Goal: Information Seeking & Learning: Check status

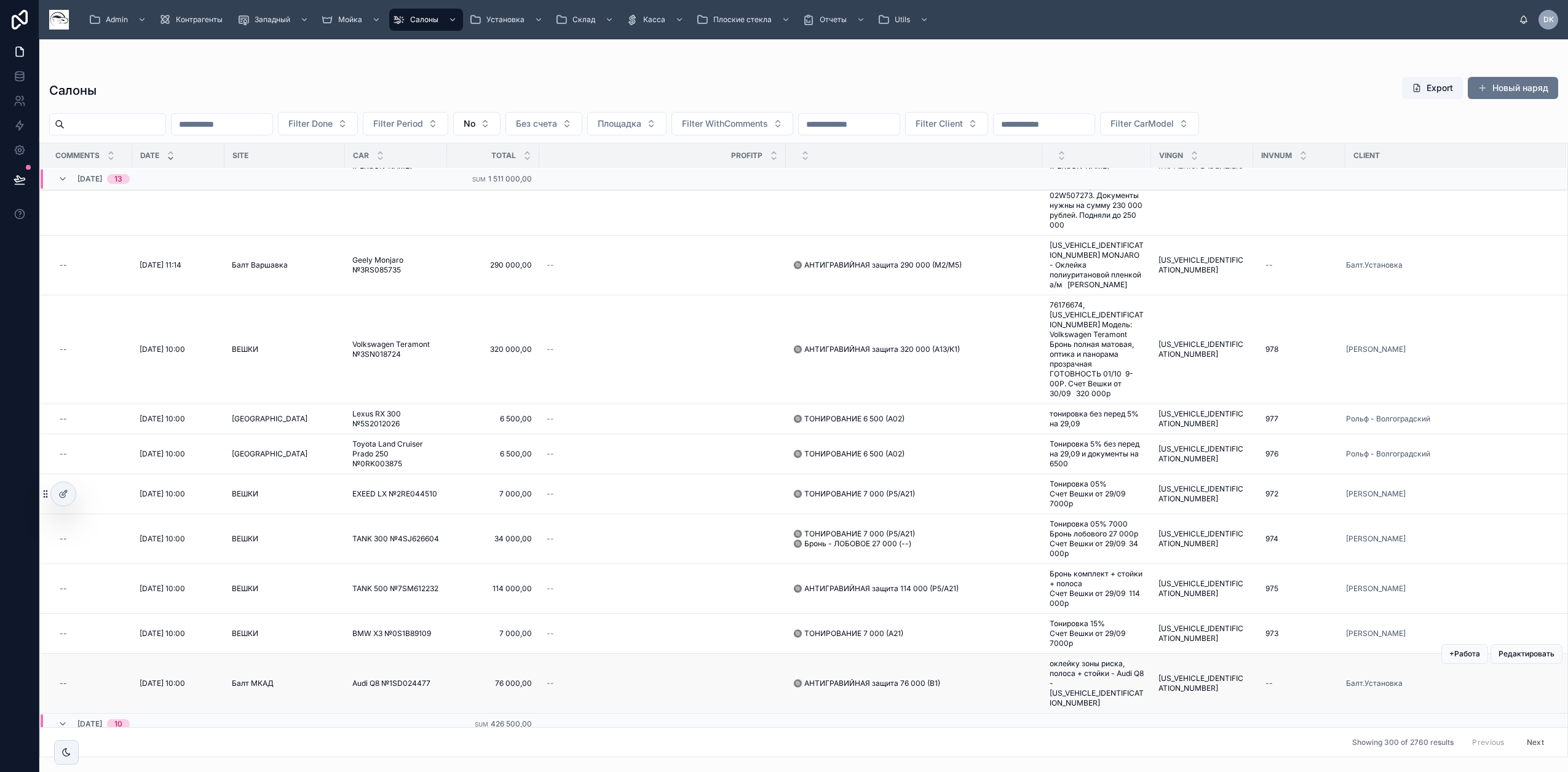
scroll to position [931, 0]
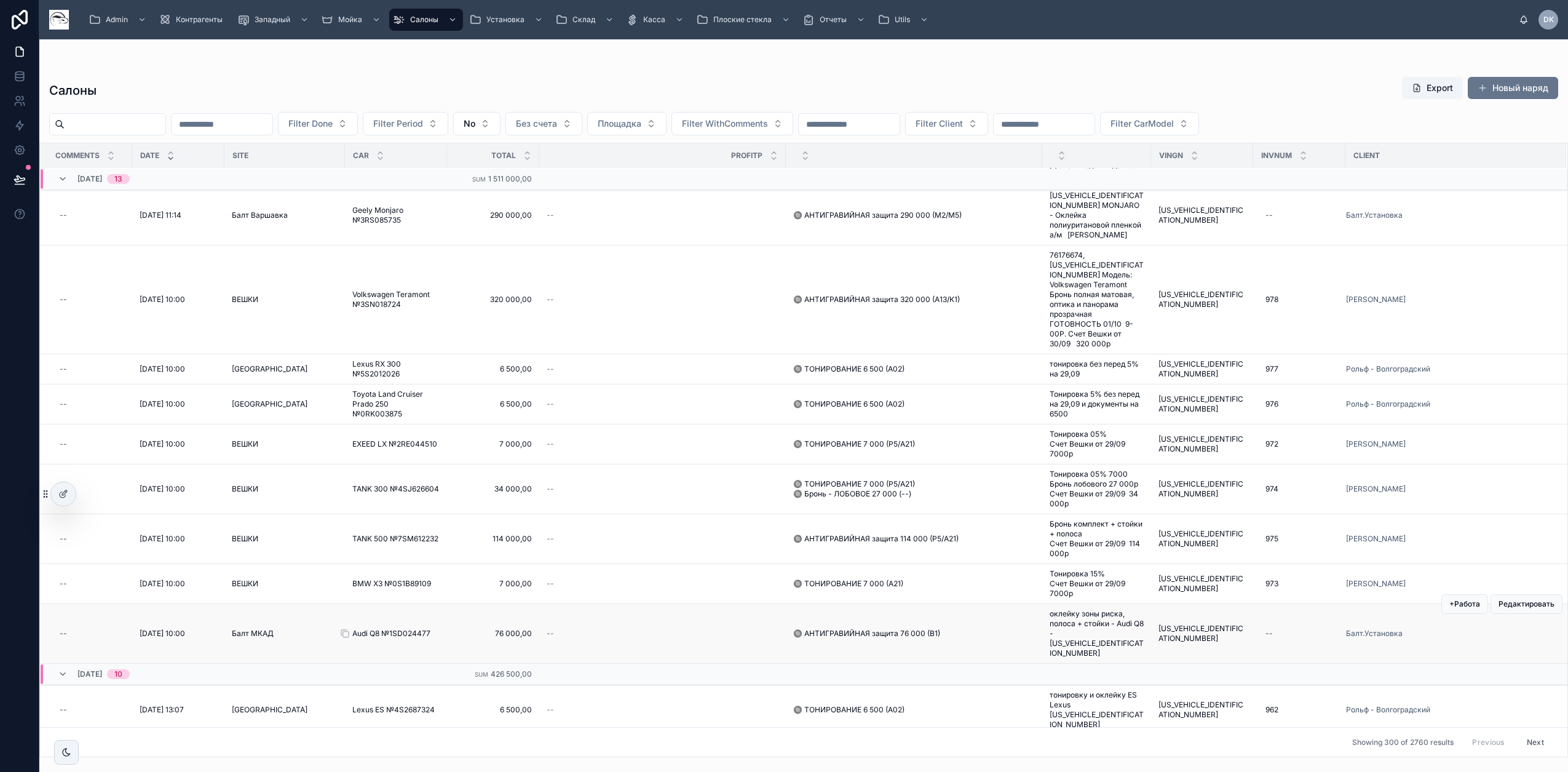
click at [405, 628] on span "Audi Q8 №1SD024477" at bounding box center [391, 633] width 78 height 10
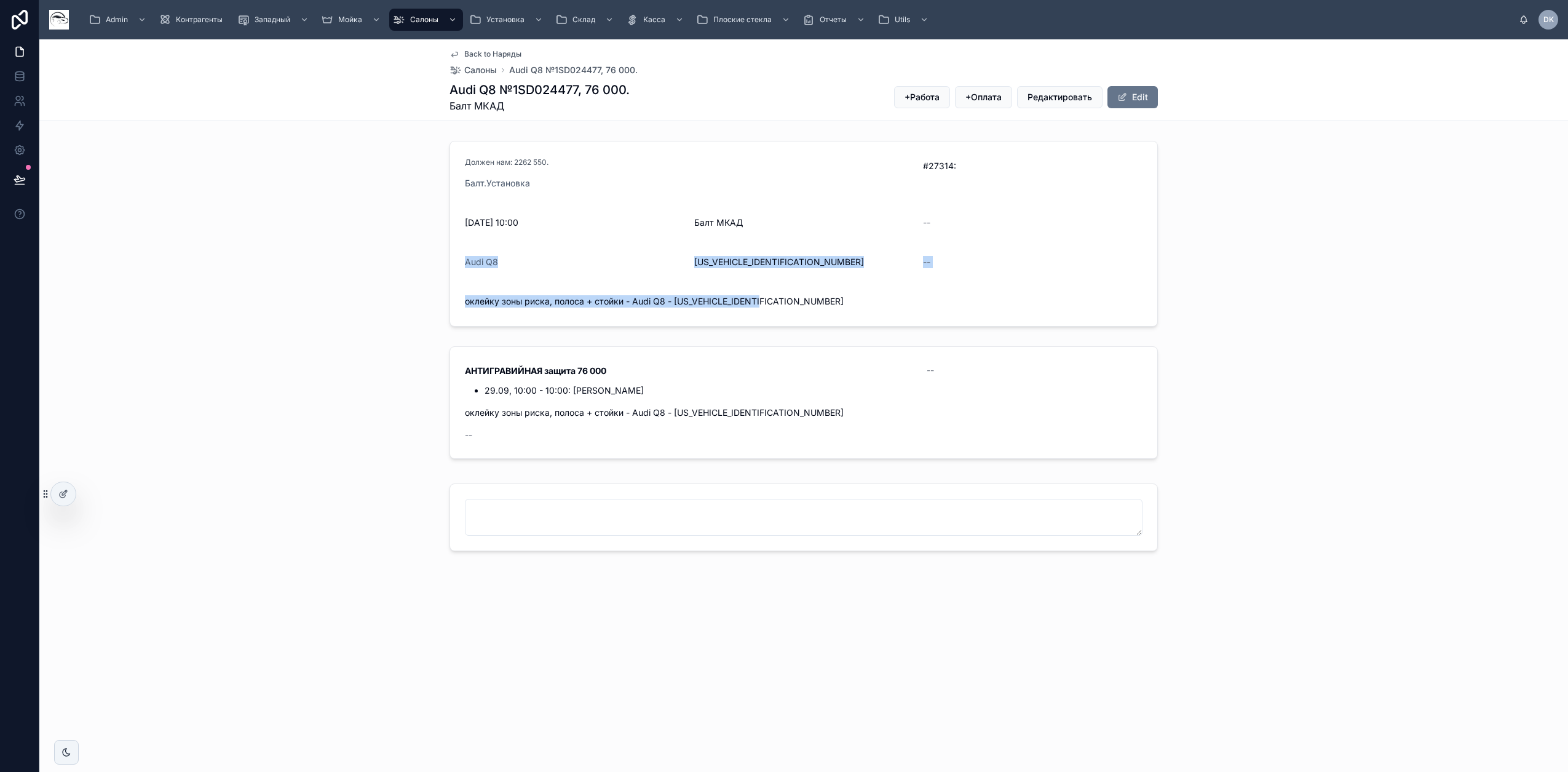
drag, startPoint x: 461, startPoint y: 256, endPoint x: 815, endPoint y: 312, distance: 358.4
click at [815, 312] on form "Должен нам: 2262 550. Балт.Установка #27314: [DATE] 10:00 Балт МКАД -- Audi Q8 …" at bounding box center [803, 233] width 707 height 184
click at [281, 286] on div "Должен нам: 2262 550. Балт.Установка #27314: [DATE] 10:00 Балт МКАД -- Audi Q8 …" at bounding box center [803, 233] width 1528 height 195
click at [159, 400] on div "АНТИГРАВИЙНАЯ защита 76 000 29.09, 10:00 - 10:00: [PERSON_NAME] -- оклейку зоны…" at bounding box center [803, 404] width 1528 height 127
click at [368, 502] on div at bounding box center [803, 517] width 1528 height 77
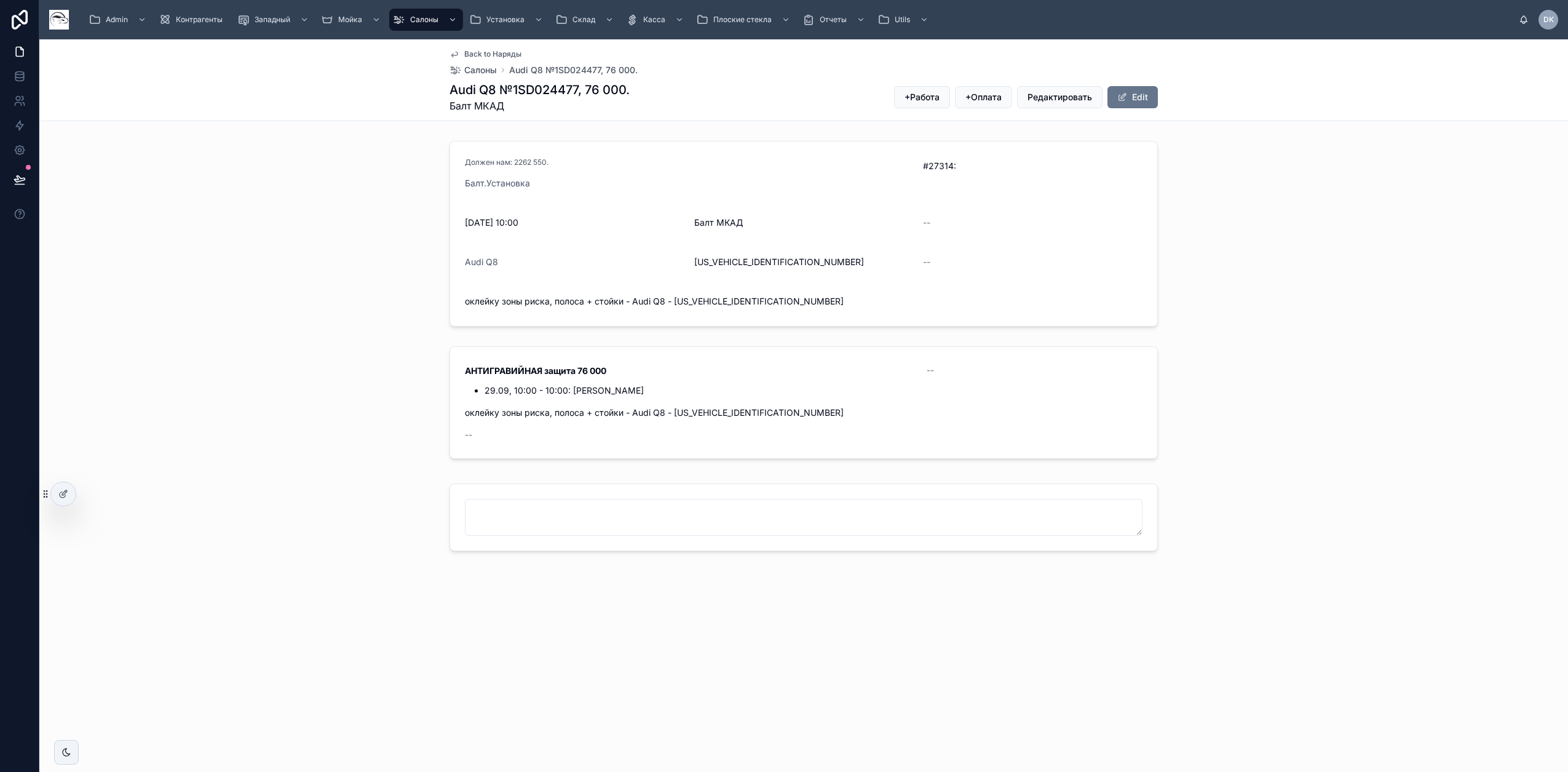
click at [143, 399] on div "АНТИГРАВИЙНАЯ защита 76 000 29.09, 10:00 - 10:00: [PERSON_NAME] -- оклейку зоны…" at bounding box center [803, 404] width 1528 height 127
click at [829, 389] on li "29.09, 10:00 - 10:00: [PERSON_NAME]" at bounding box center [698, 390] width 427 height 13
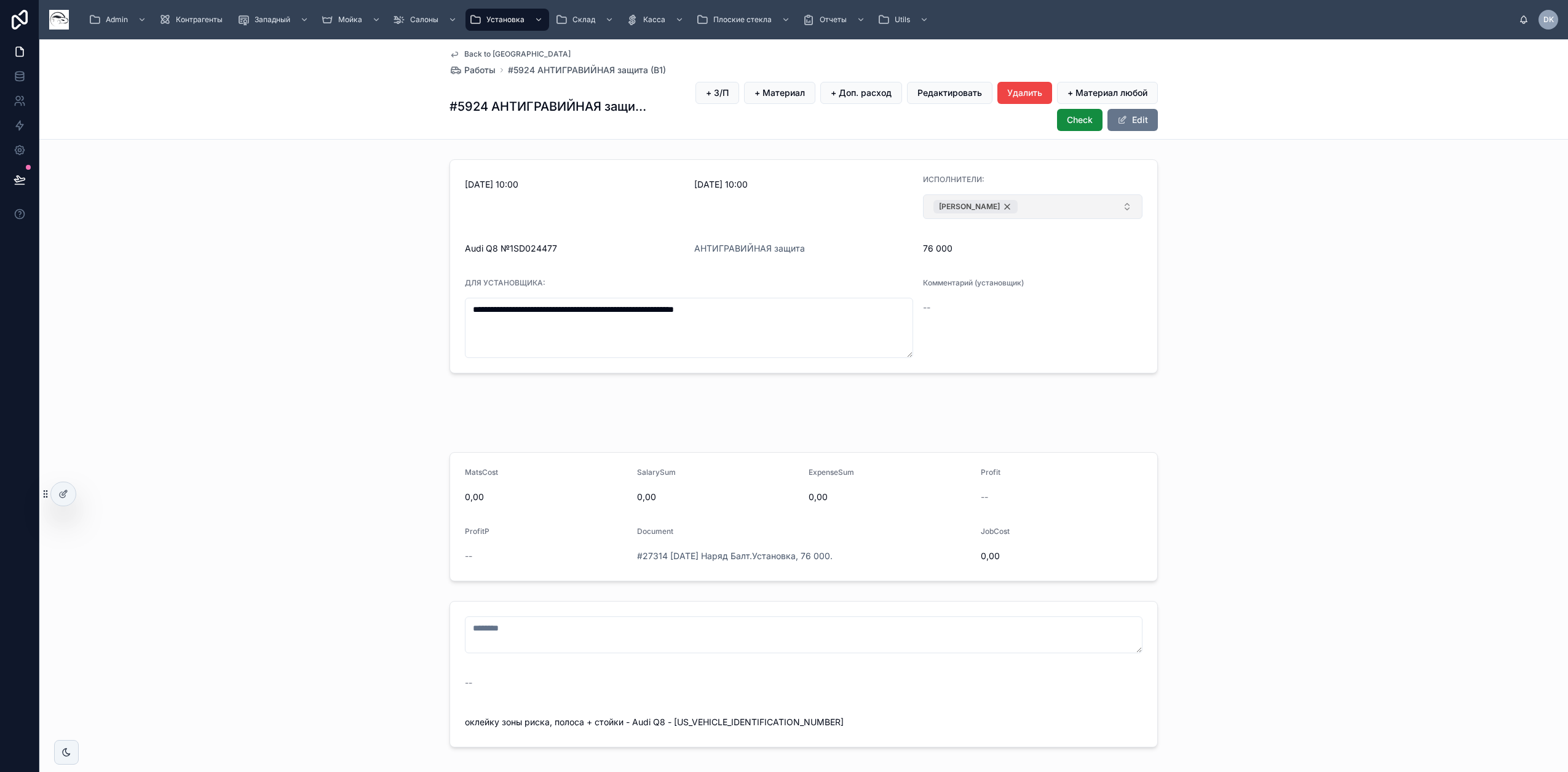
click at [978, 204] on div "[PERSON_NAME]" at bounding box center [975, 206] width 85 height 13
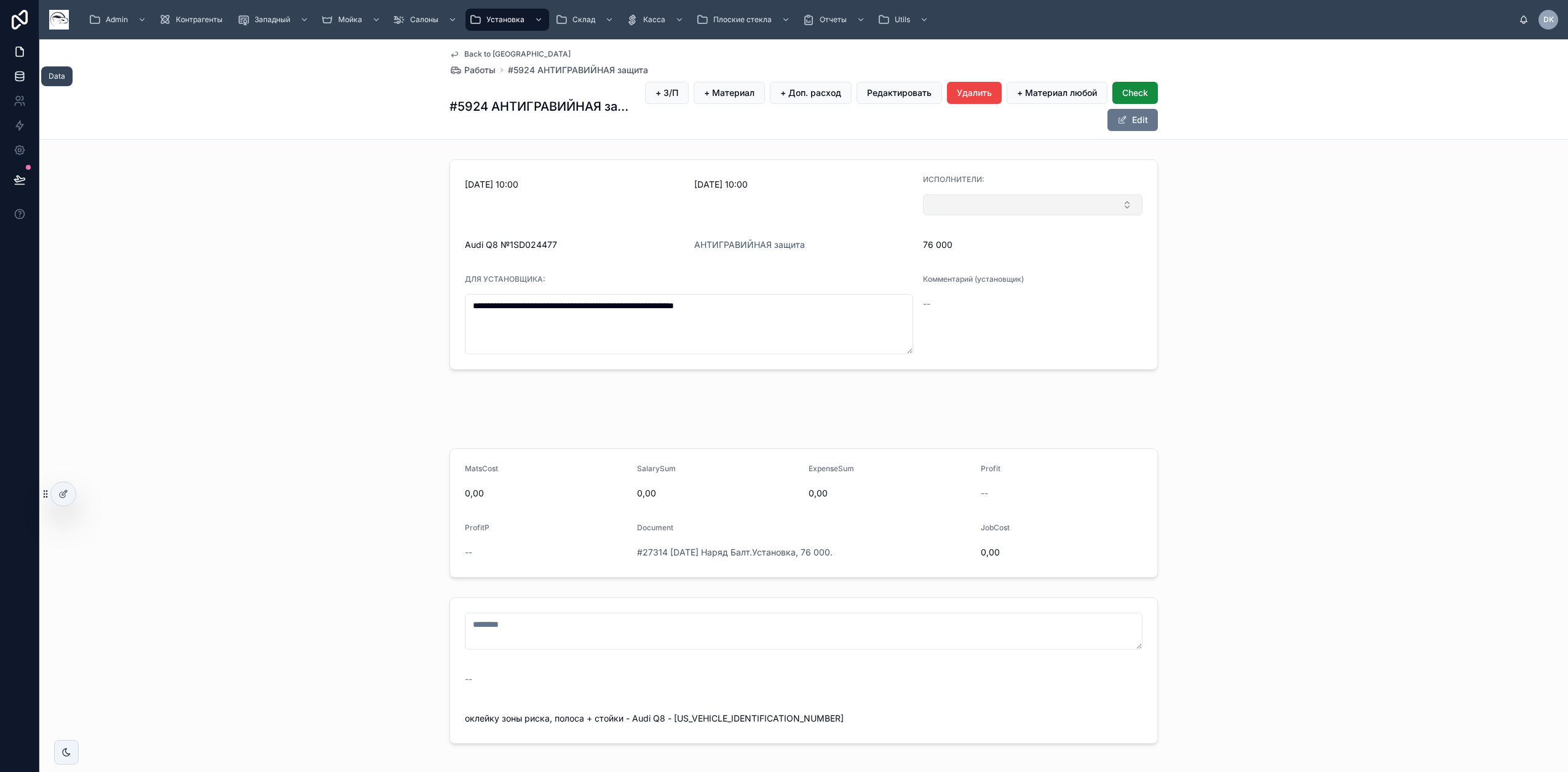
click at [19, 74] on icon at bounding box center [20, 76] width 13 height 13
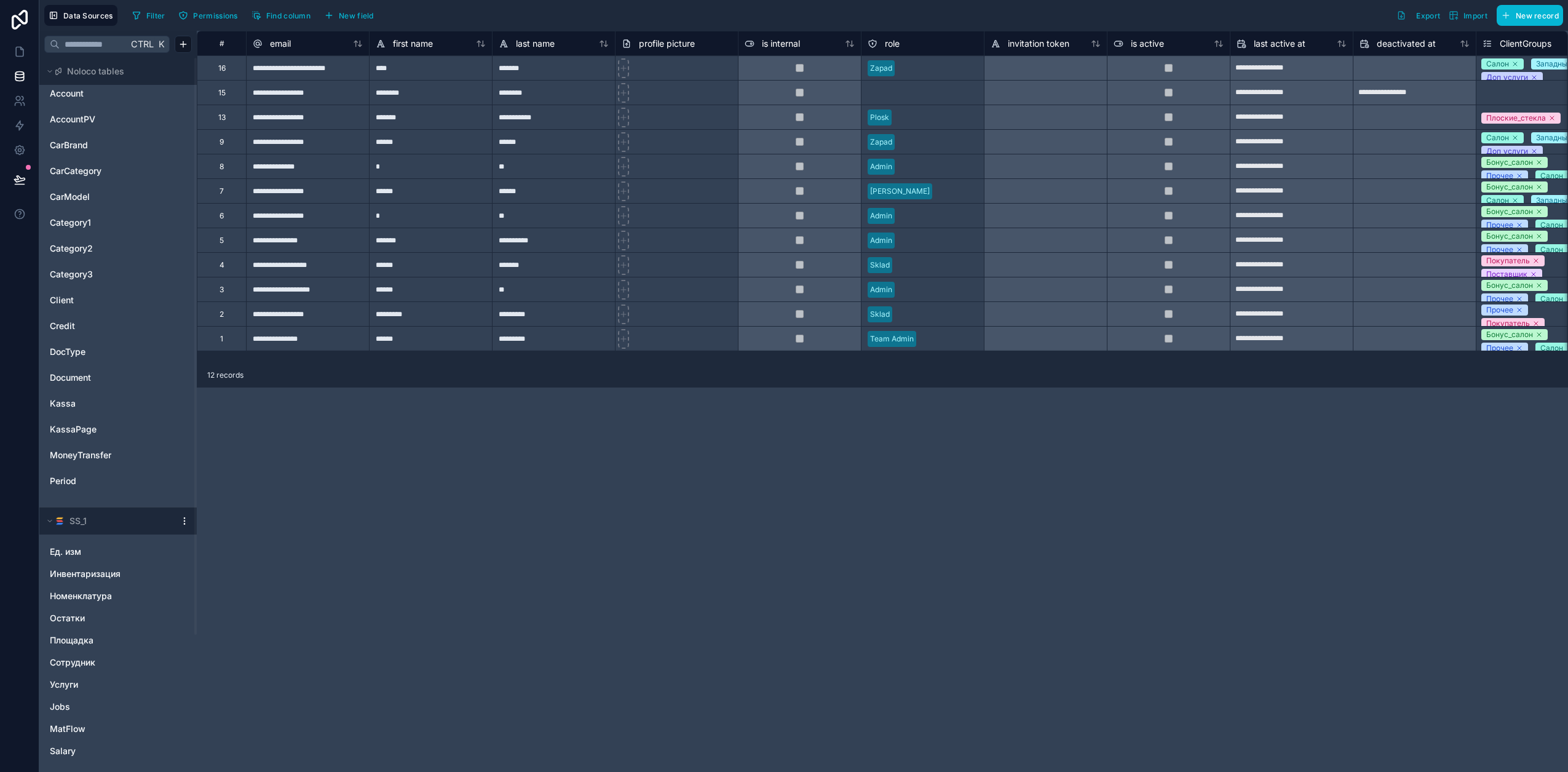
scroll to position [76, 0]
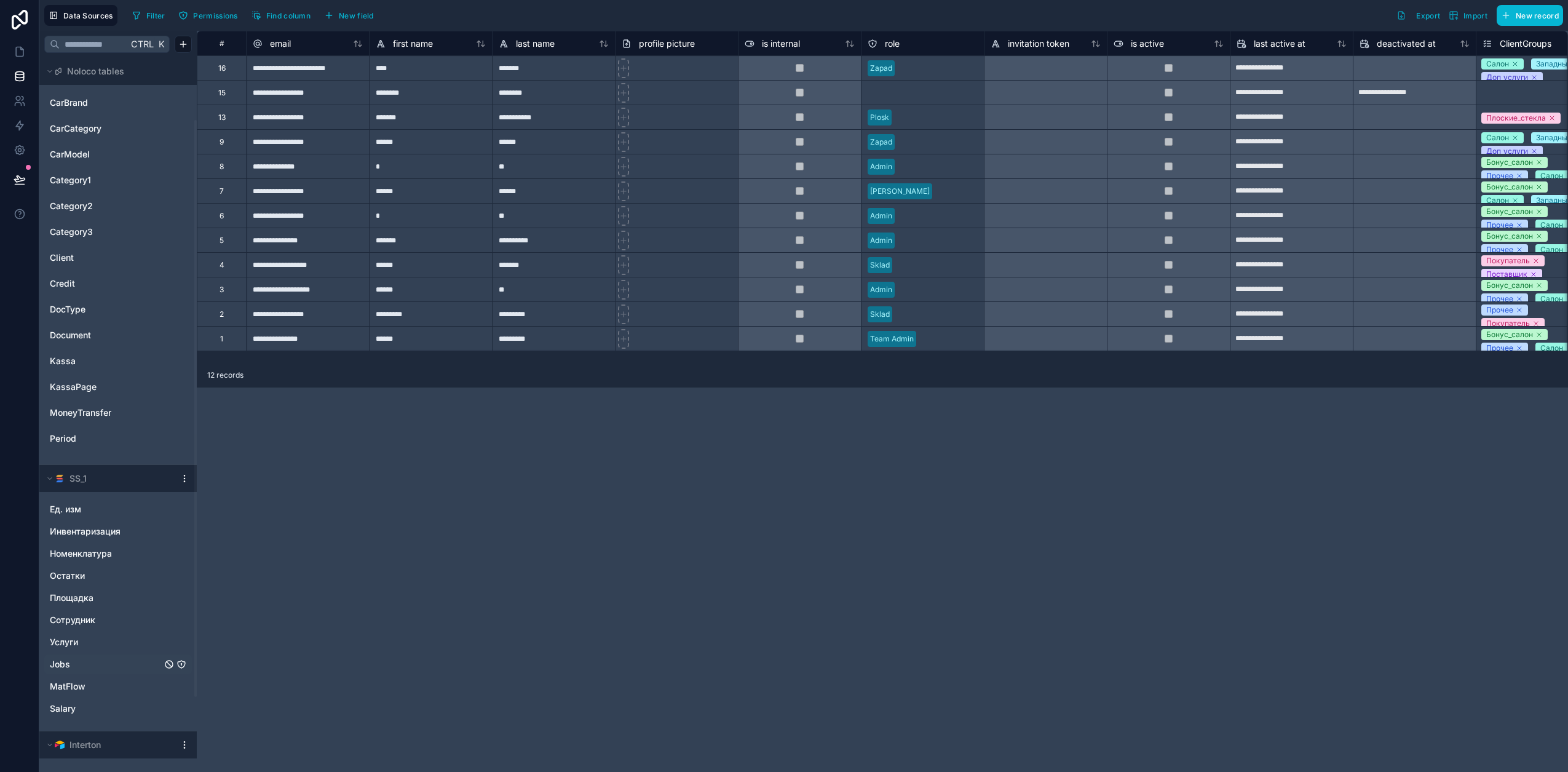
click at [63, 667] on span "Jobs" at bounding box center [59, 664] width 21 height 13
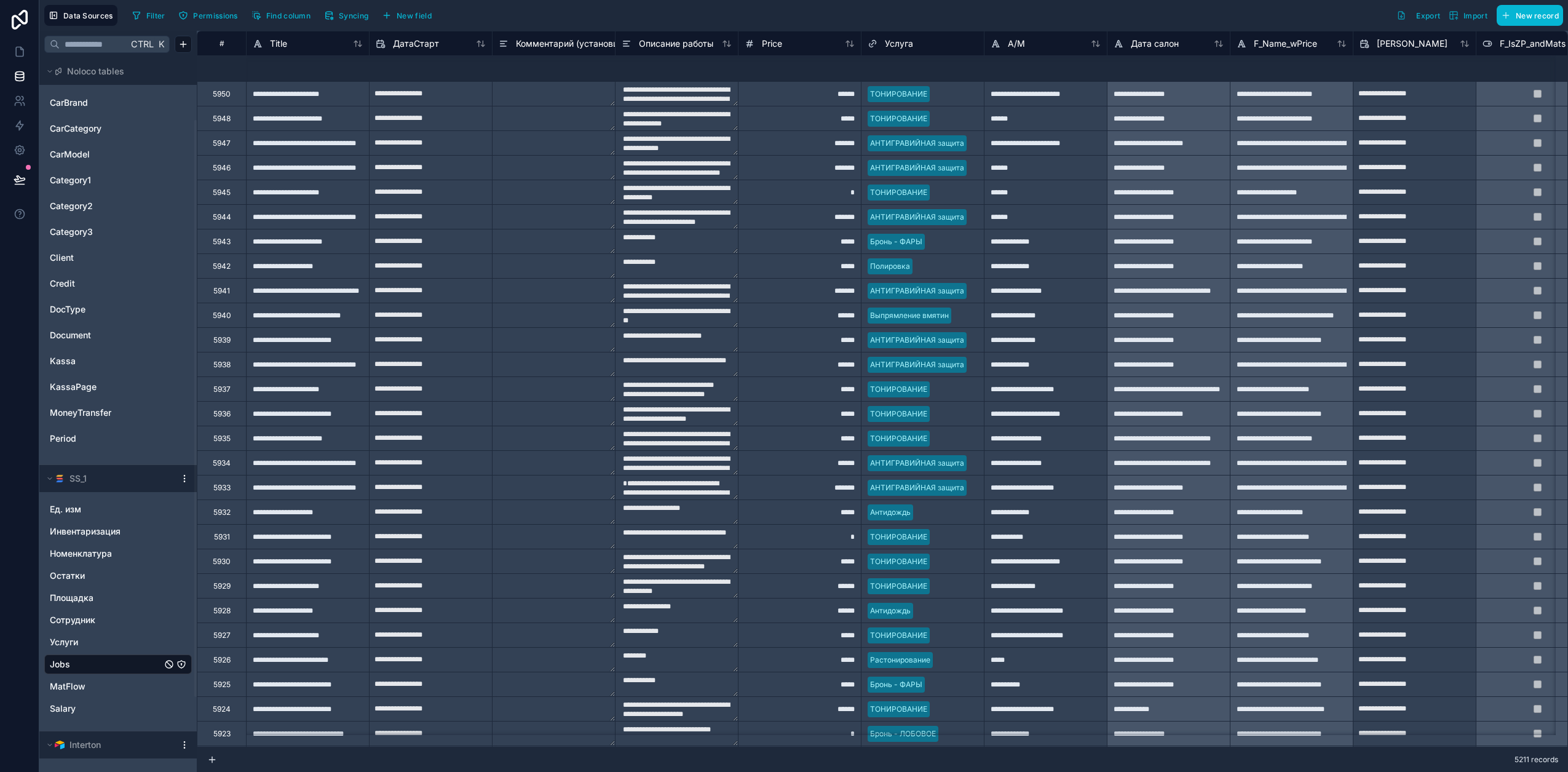
scroll to position [1998, 0]
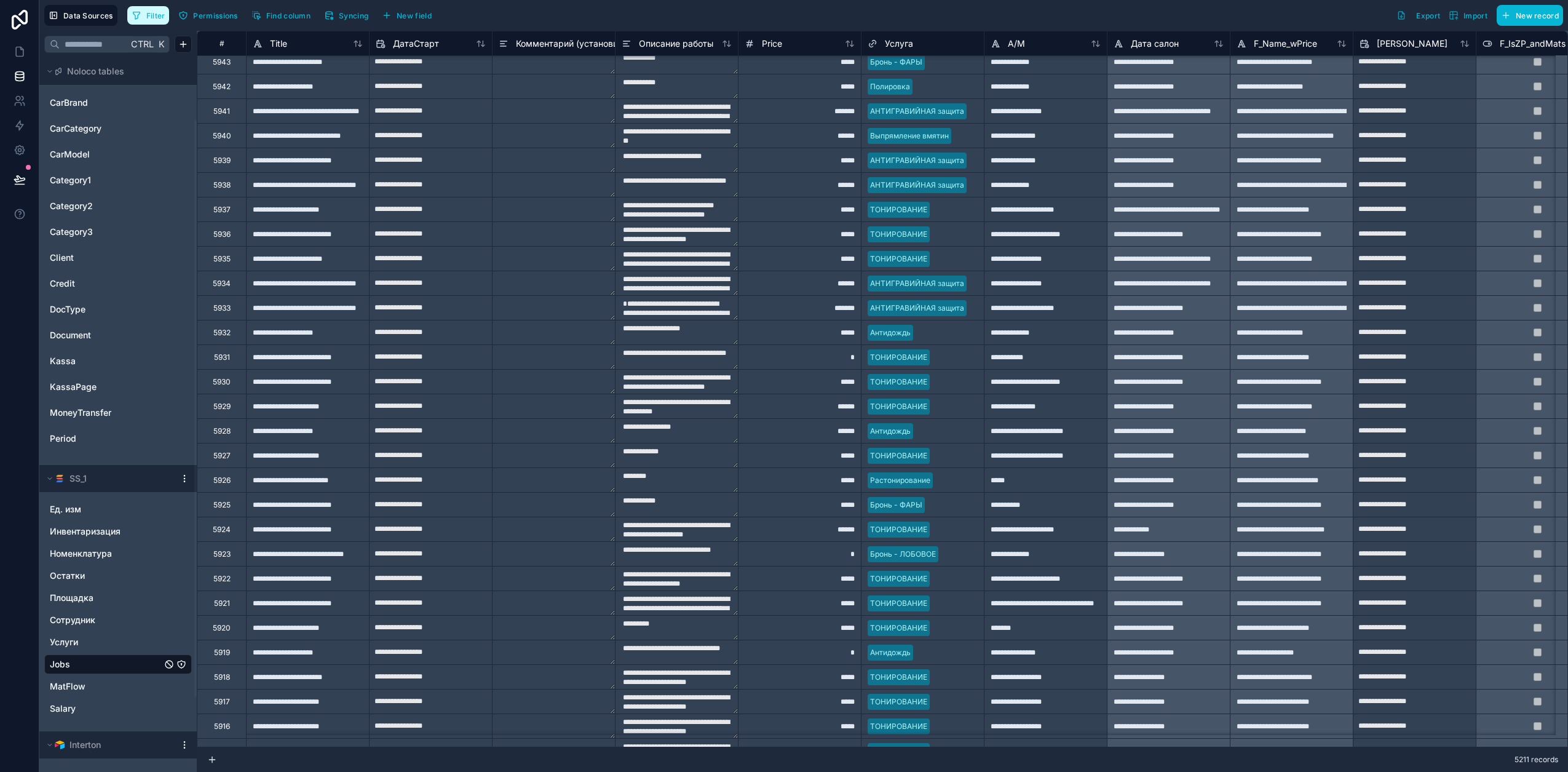
click at [160, 11] on span "Filter" at bounding box center [156, 15] width 19 height 9
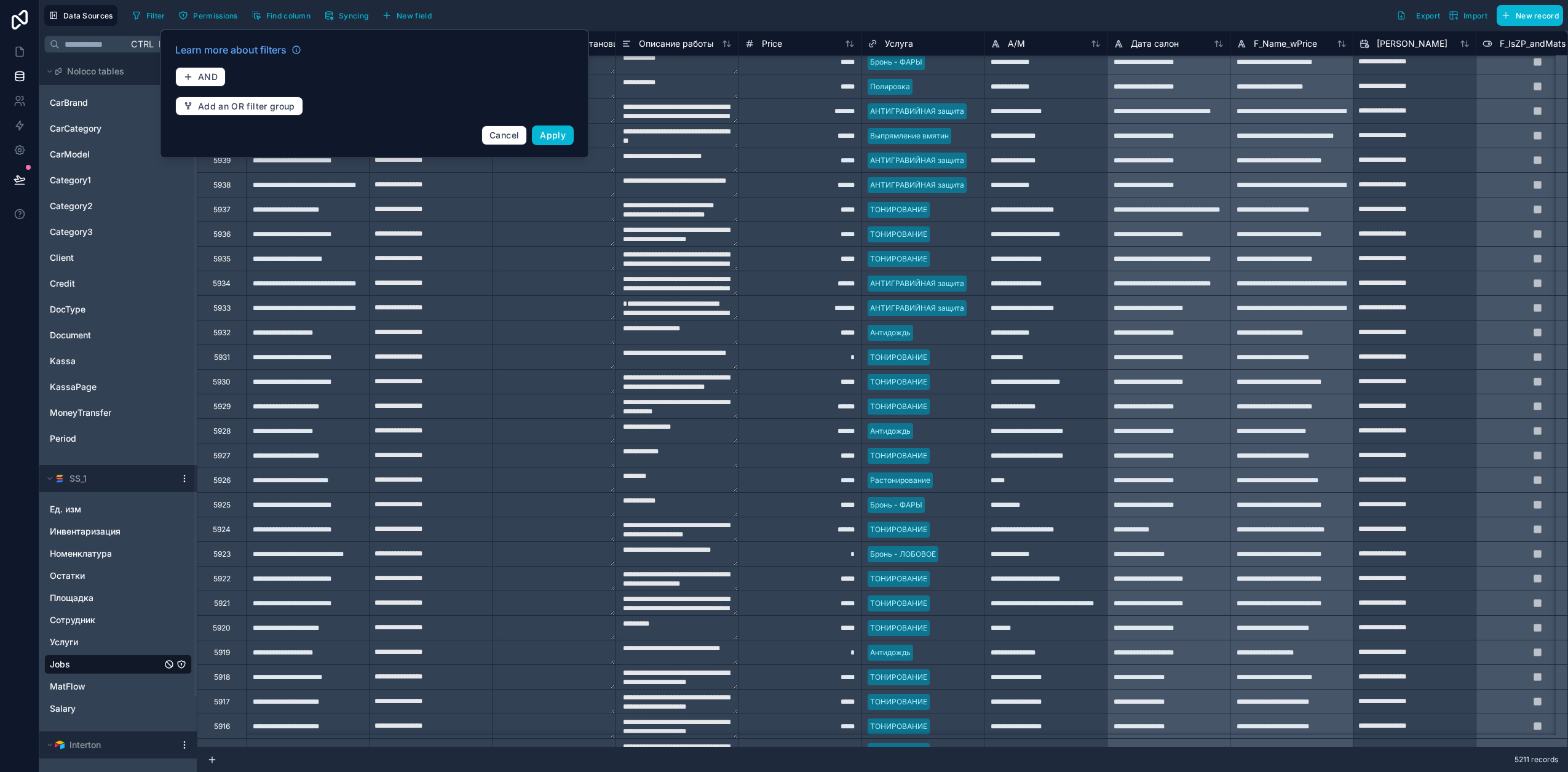
click at [203, 67] on div "Learn more about filters AND Add an OR filter group Cancel Apply" at bounding box center [374, 94] width 413 height 118
click at [203, 79] on span "AND" at bounding box center [208, 76] width 20 height 11
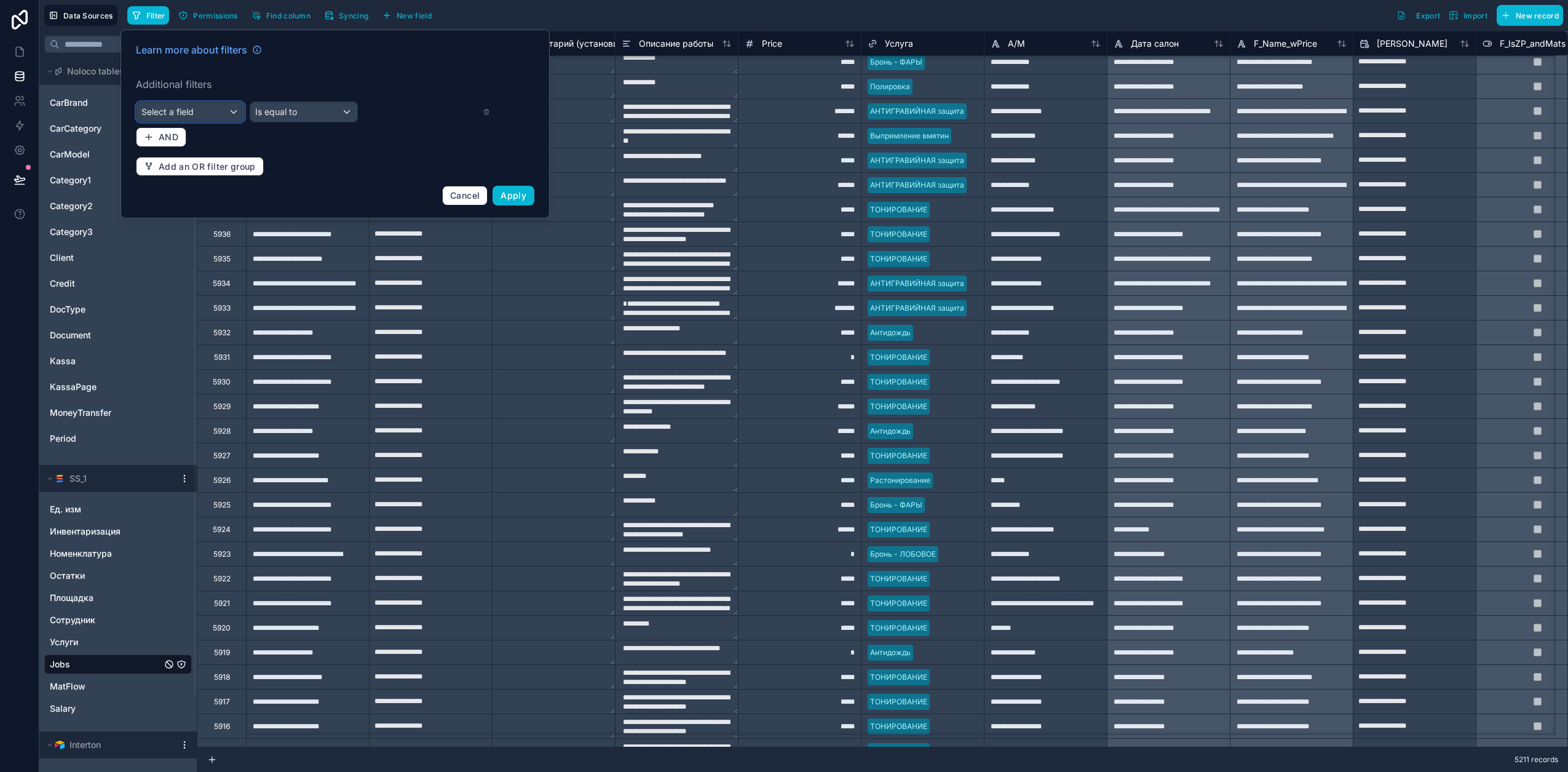
click at [211, 112] on div "Select a field" at bounding box center [191, 112] width 108 height 20
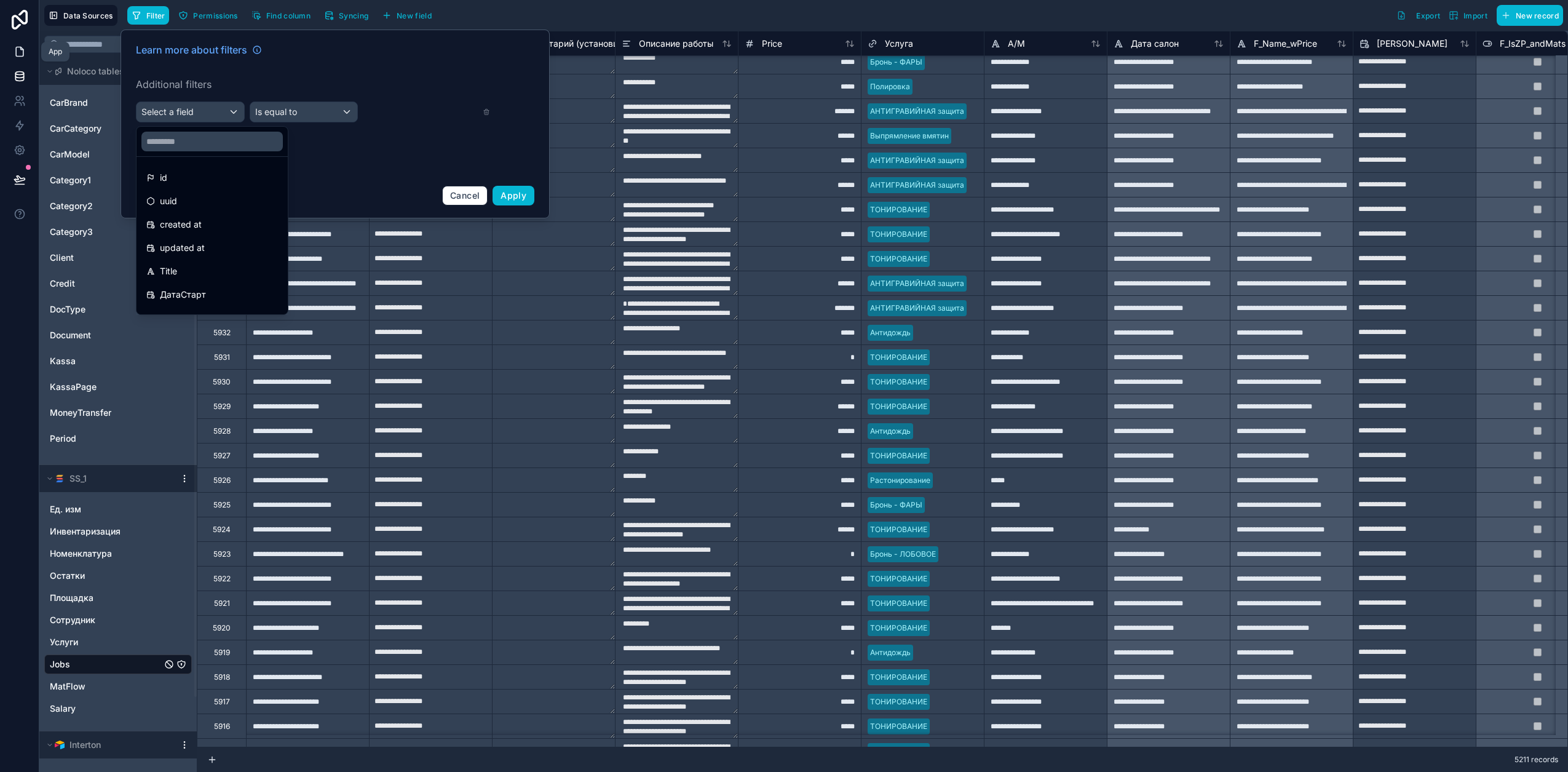
click at [21, 49] on icon at bounding box center [22, 49] width 3 height 3
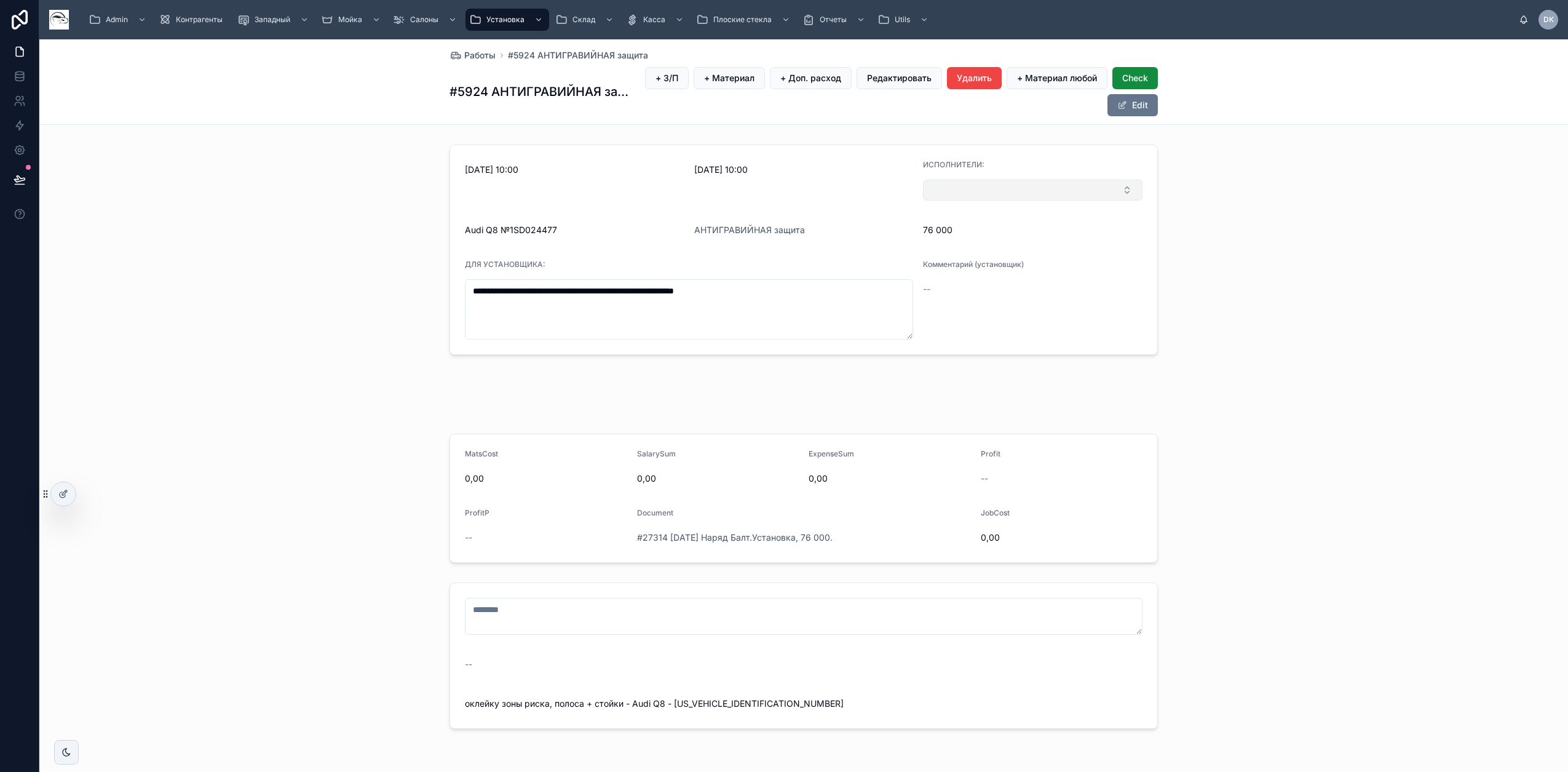
click at [1051, 185] on button "Select Button" at bounding box center [1033, 190] width 220 height 21
click at [970, 358] on div "[PERSON_NAME]" at bounding box center [1026, 359] width 213 height 20
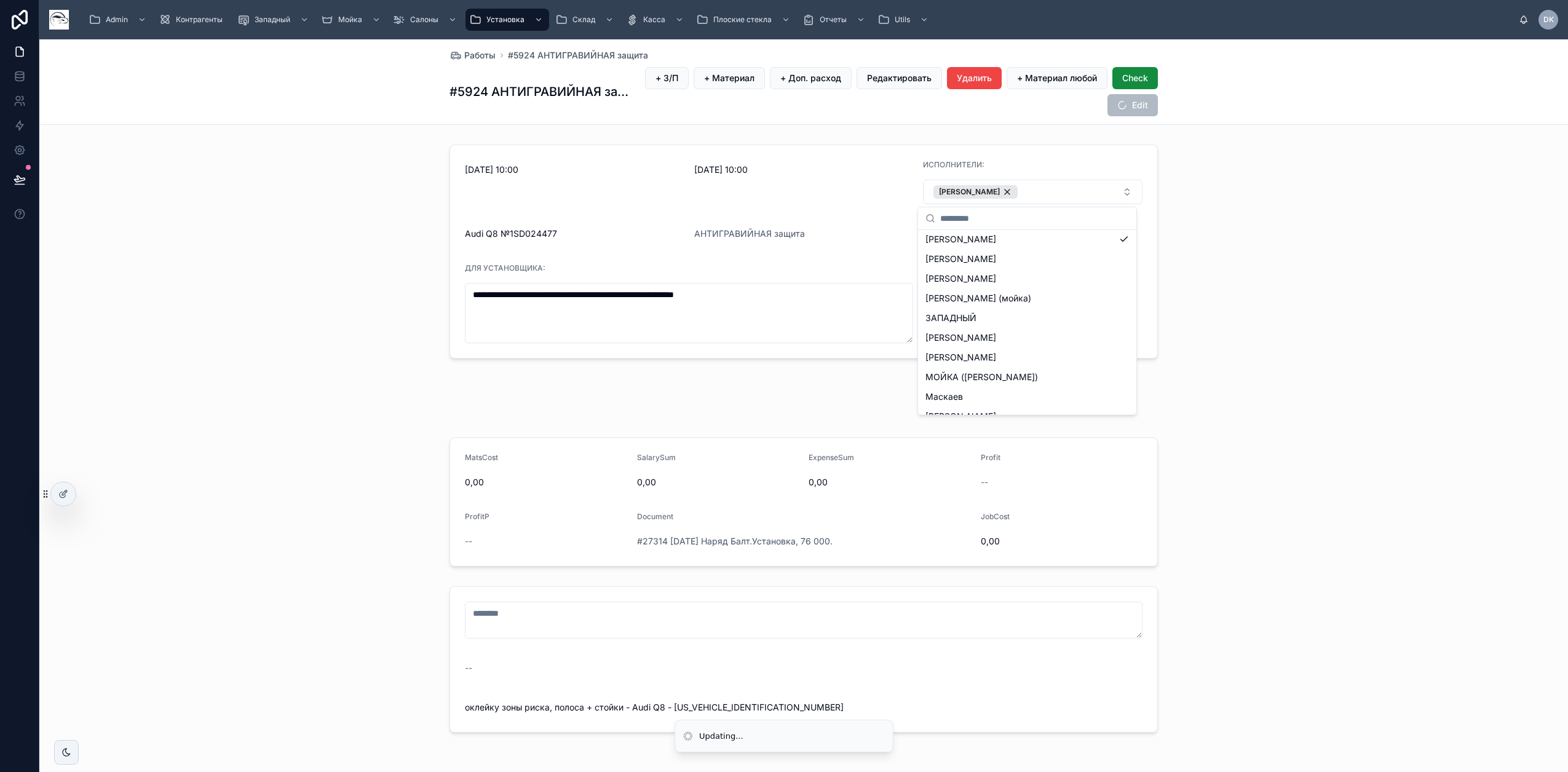
scroll to position [230, 0]
click at [968, 307] on span "[PERSON_NAME]" at bounding box center [961, 307] width 71 height 13
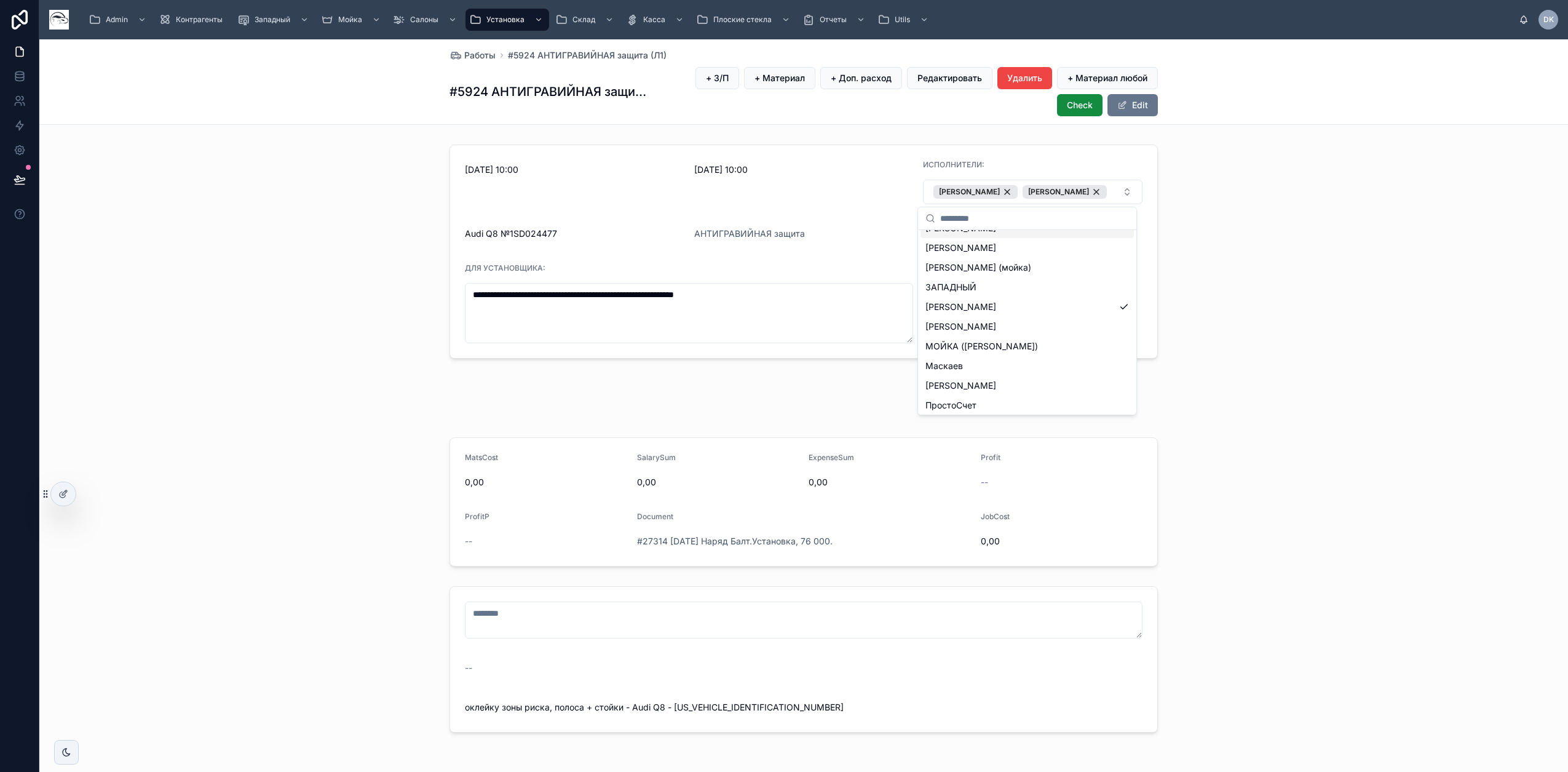
scroll to position [0, 0]
click at [1308, 107] on div "Работы #5924 АНТИГРАВИЙНАЯ защита (Л1) #5924 АНТИГРАВИЙНАЯ защита (Л1) + З/П + …" at bounding box center [803, 82] width 1528 height 85
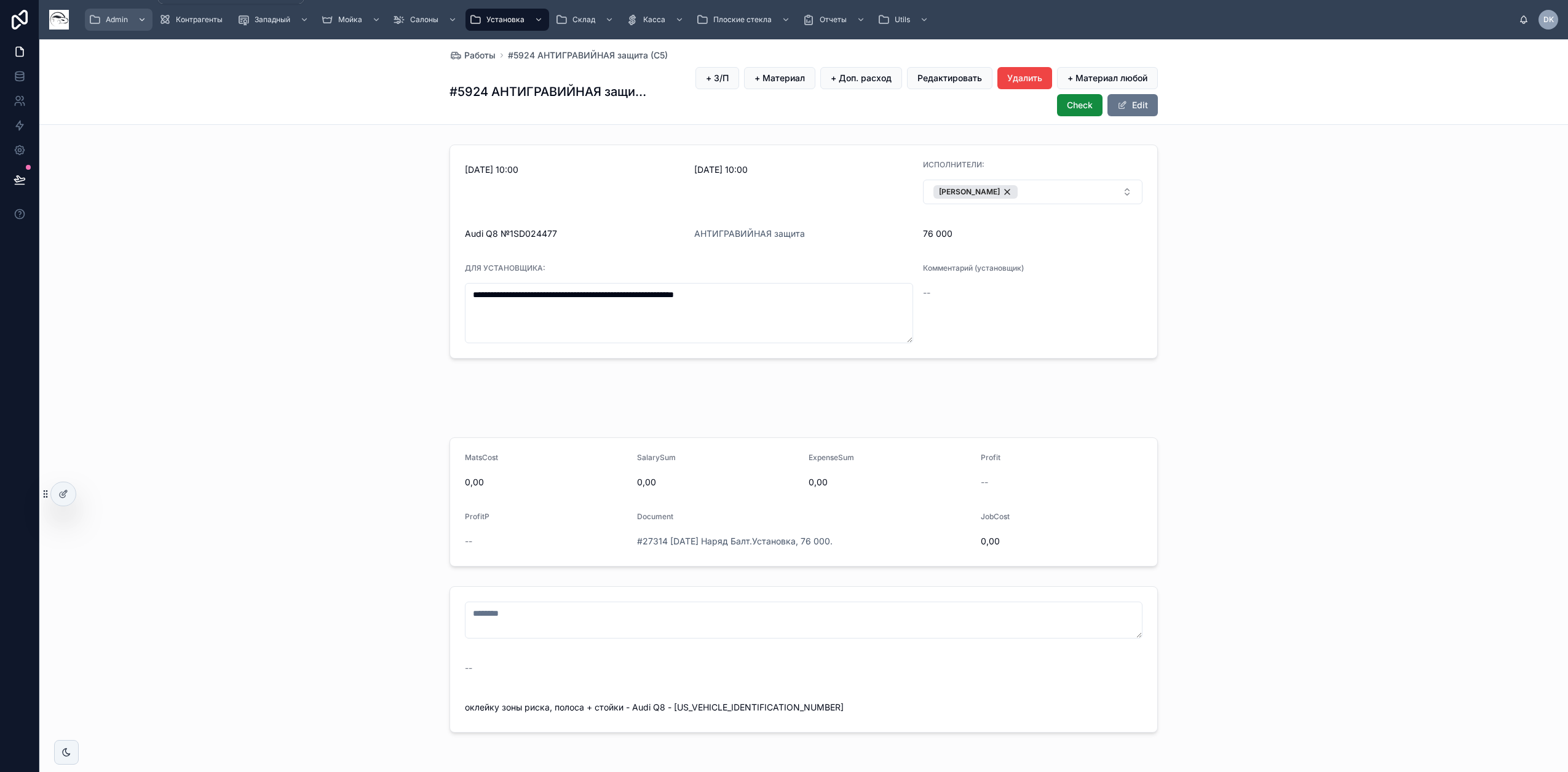
click at [121, 21] on span "Admin" at bounding box center [117, 19] width 22 height 10
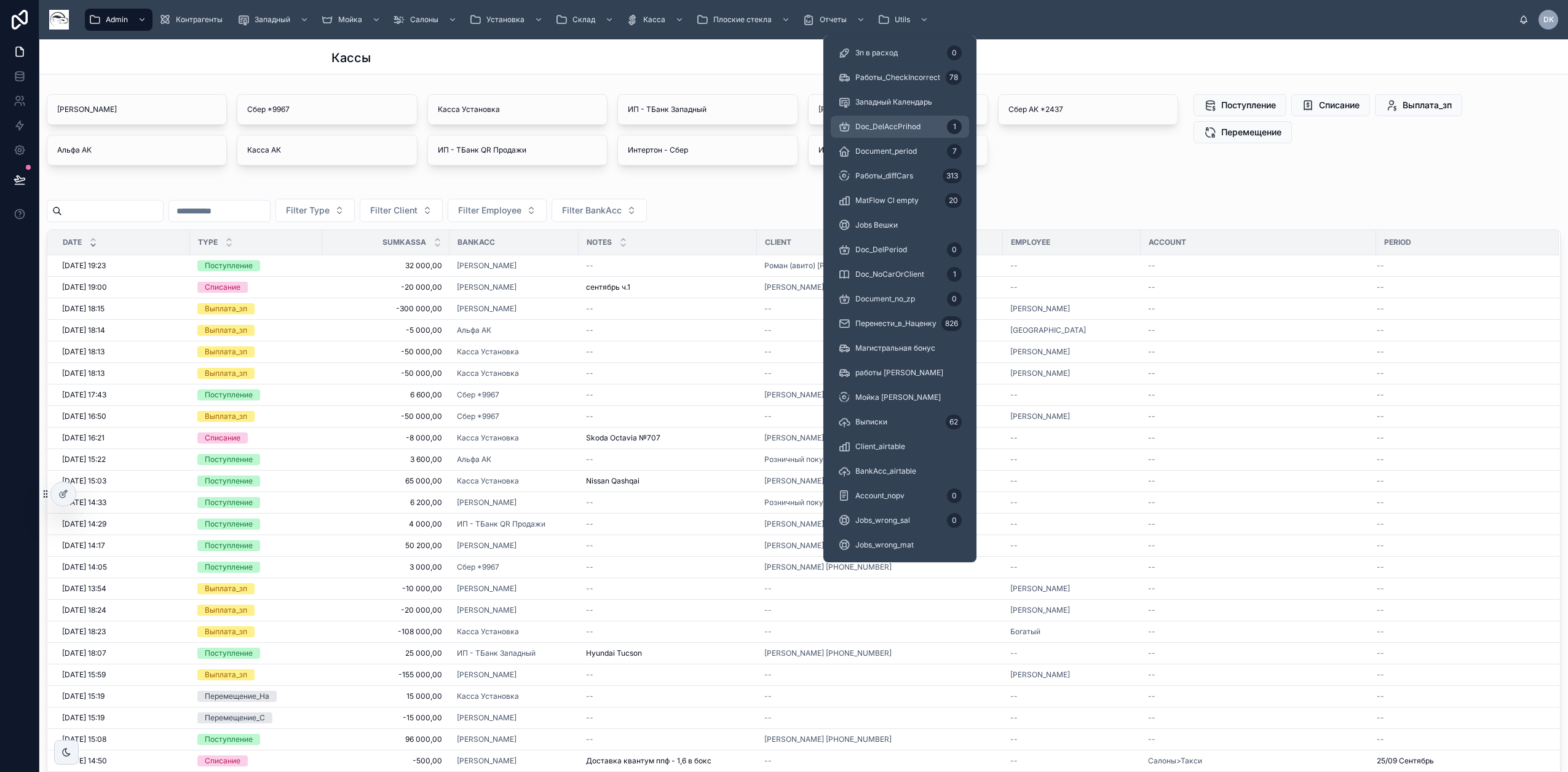
click at [905, 126] on span "Doc_DelAccPrihod" at bounding box center [888, 126] width 65 height 10
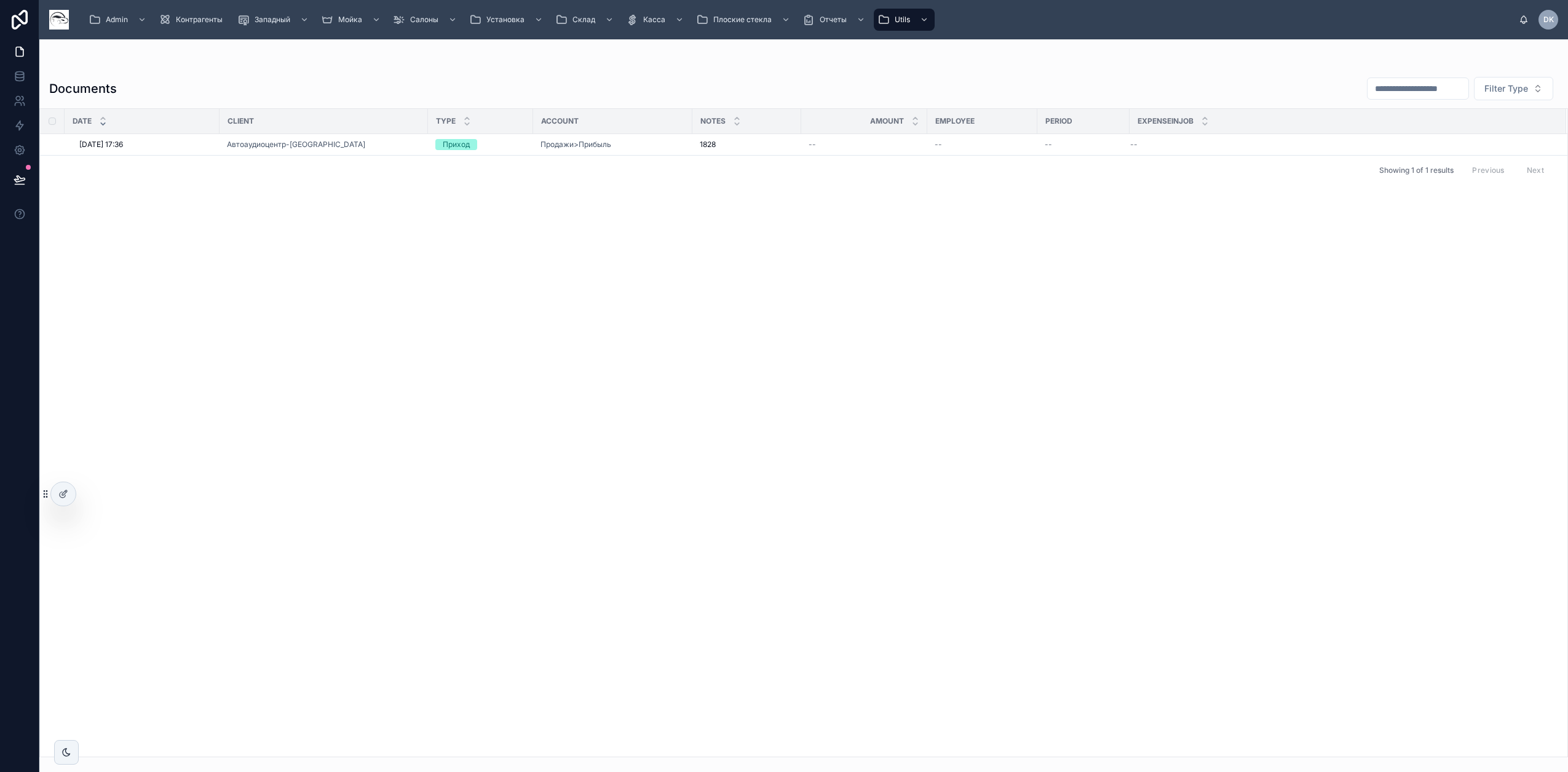
click at [0, 0] on span "DelAcc" at bounding box center [0, 0] width 0 height 0
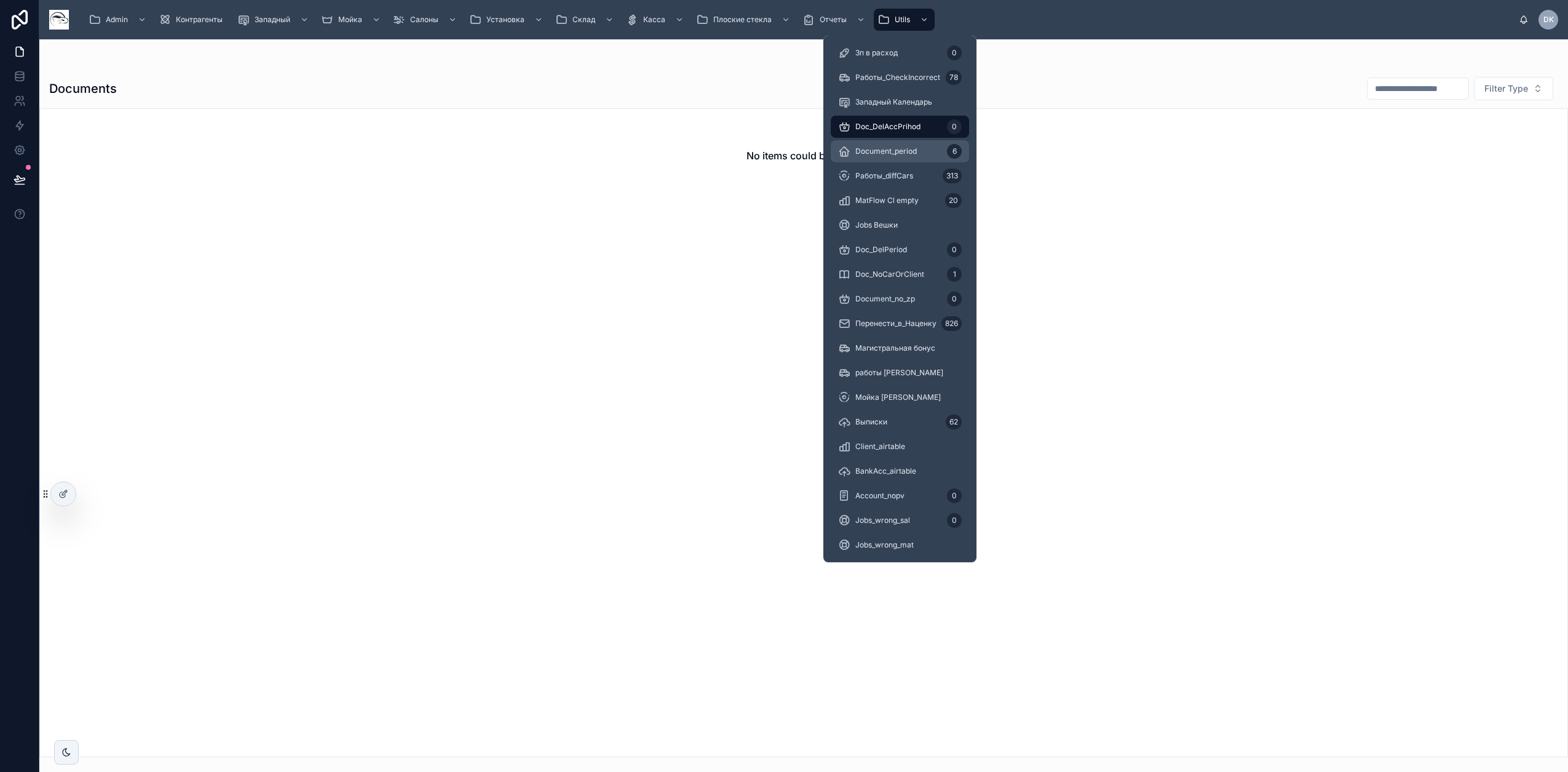
click at [913, 157] on div "Document_period 6" at bounding box center [900, 151] width 123 height 20
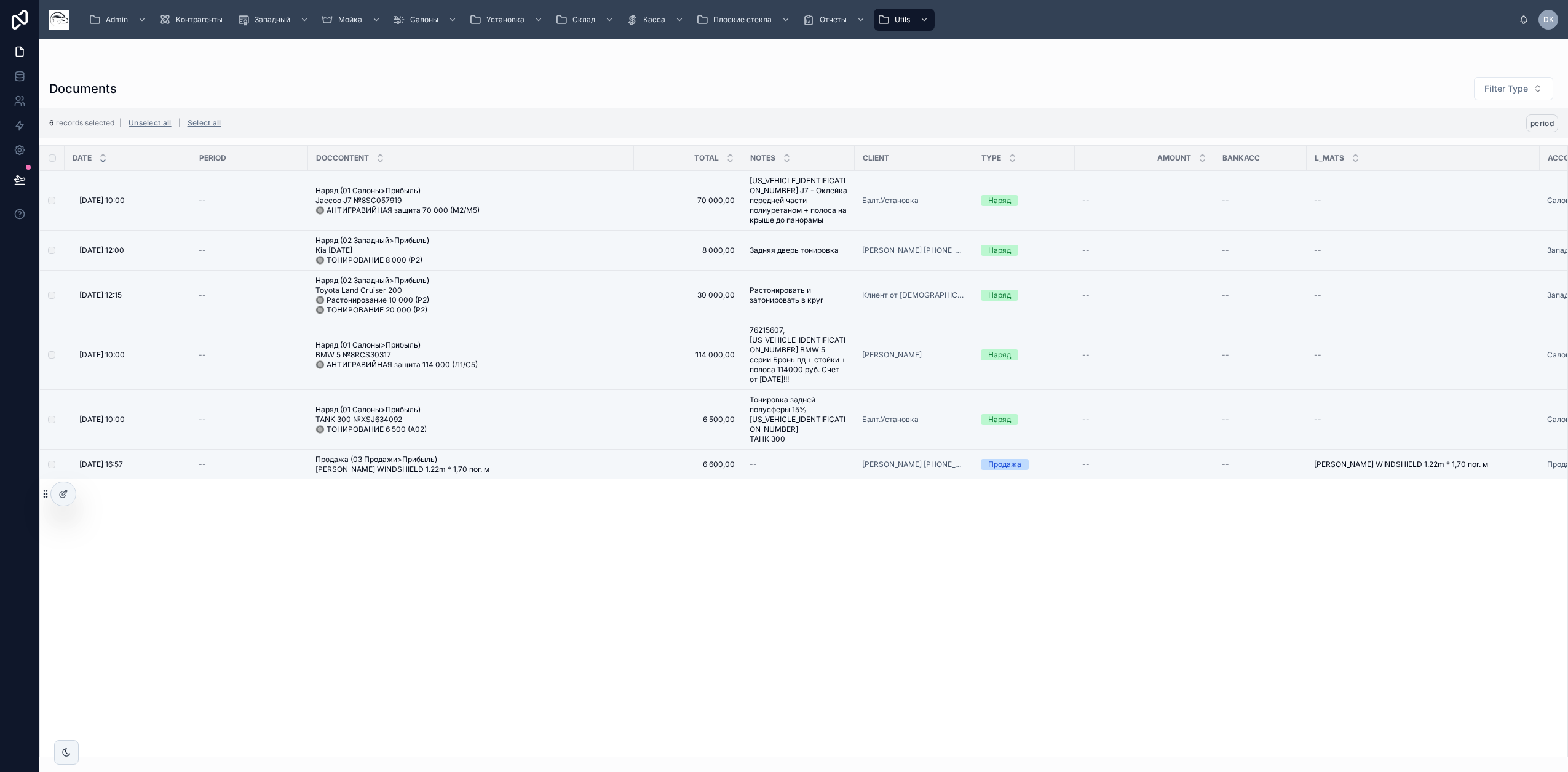
click at [1551, 120] on span "period" at bounding box center [1542, 123] width 23 height 9
click at [1537, 98] on icon at bounding box center [1537, 99] width 10 height 10
click at [26, 76] on link at bounding box center [19, 76] width 39 height 24
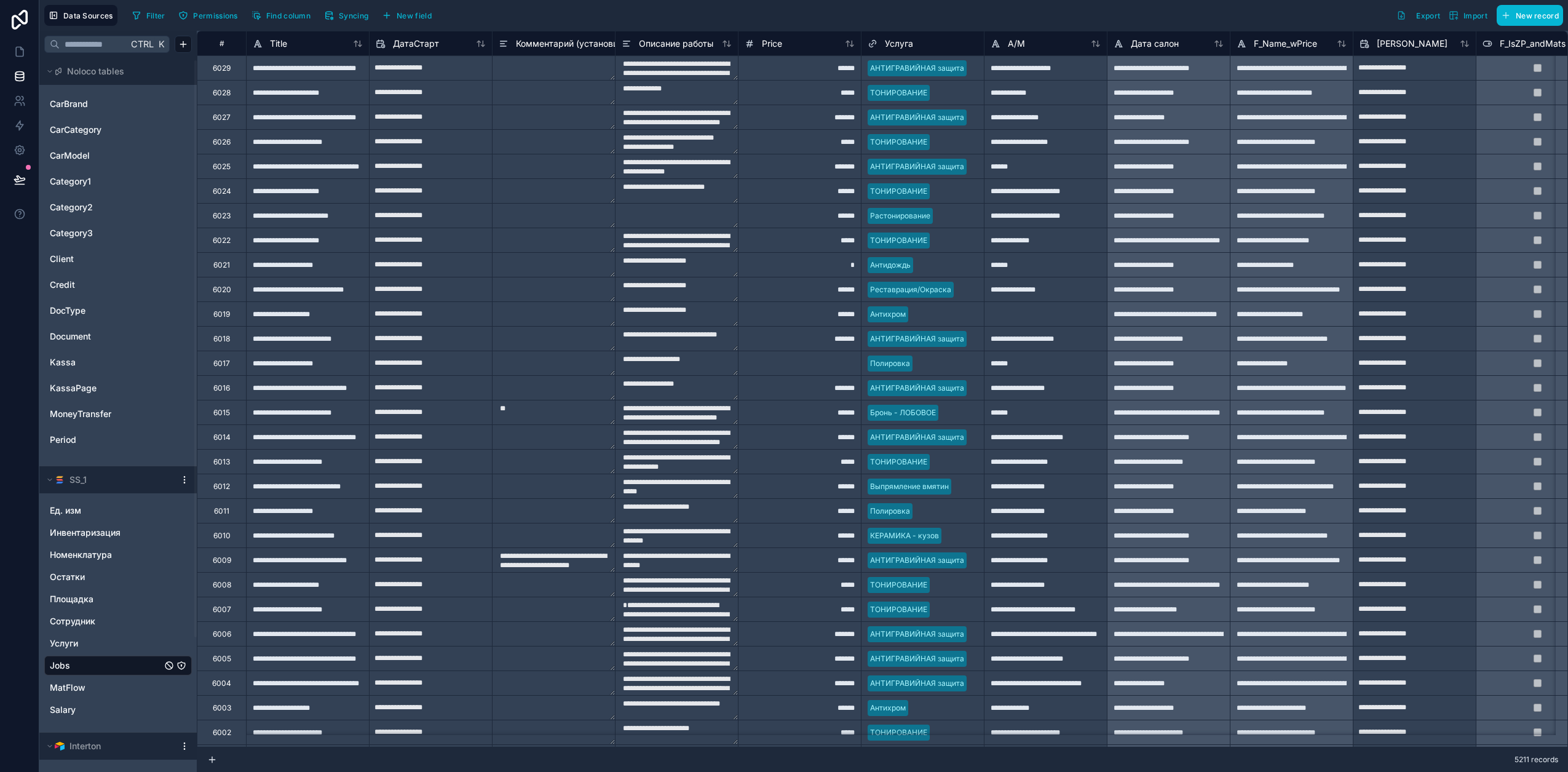
scroll to position [76, 0]
click at [75, 435] on span "Period" at bounding box center [62, 438] width 26 height 13
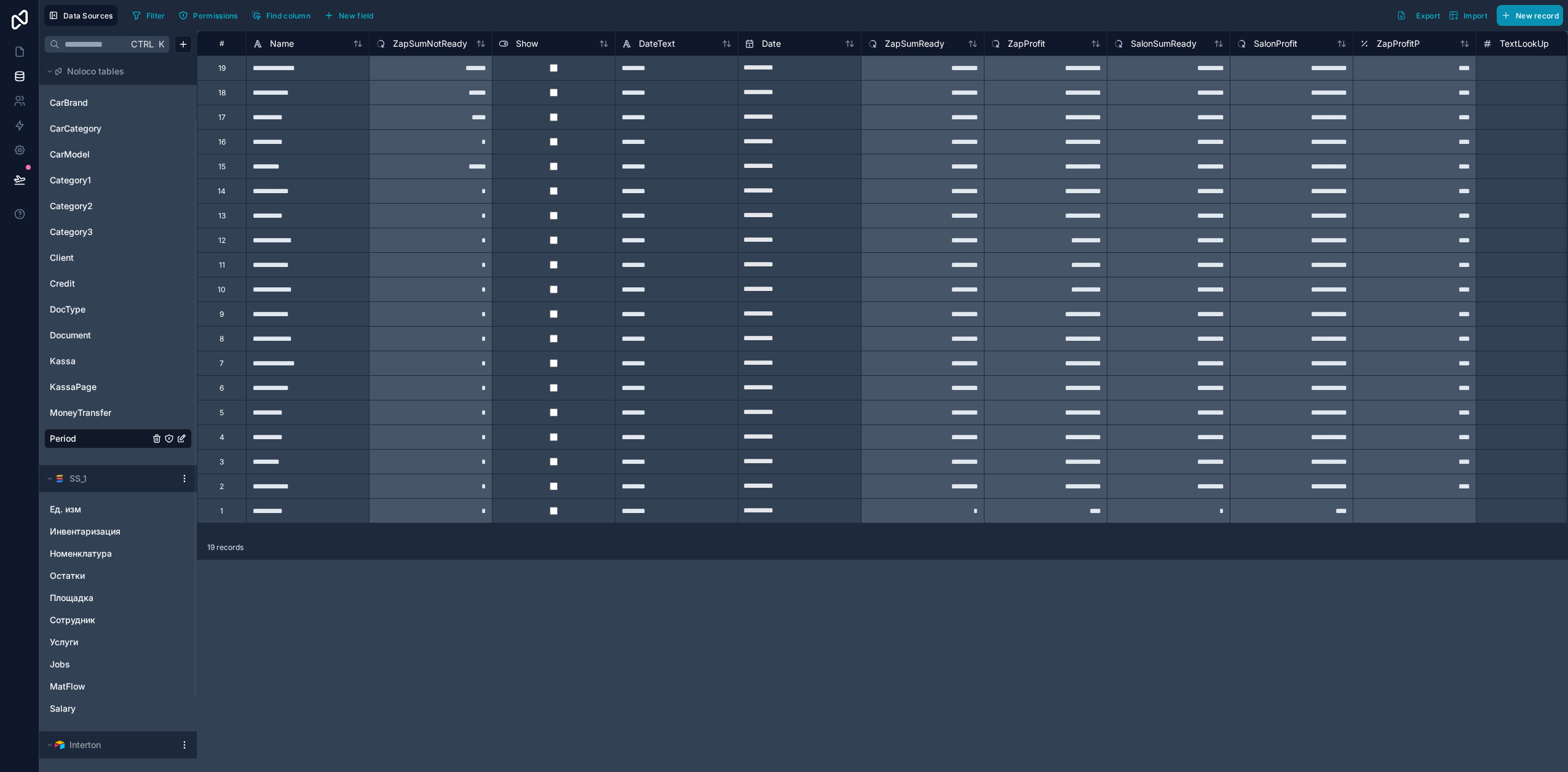
click at [1525, 16] on span "New record" at bounding box center [1537, 15] width 43 height 9
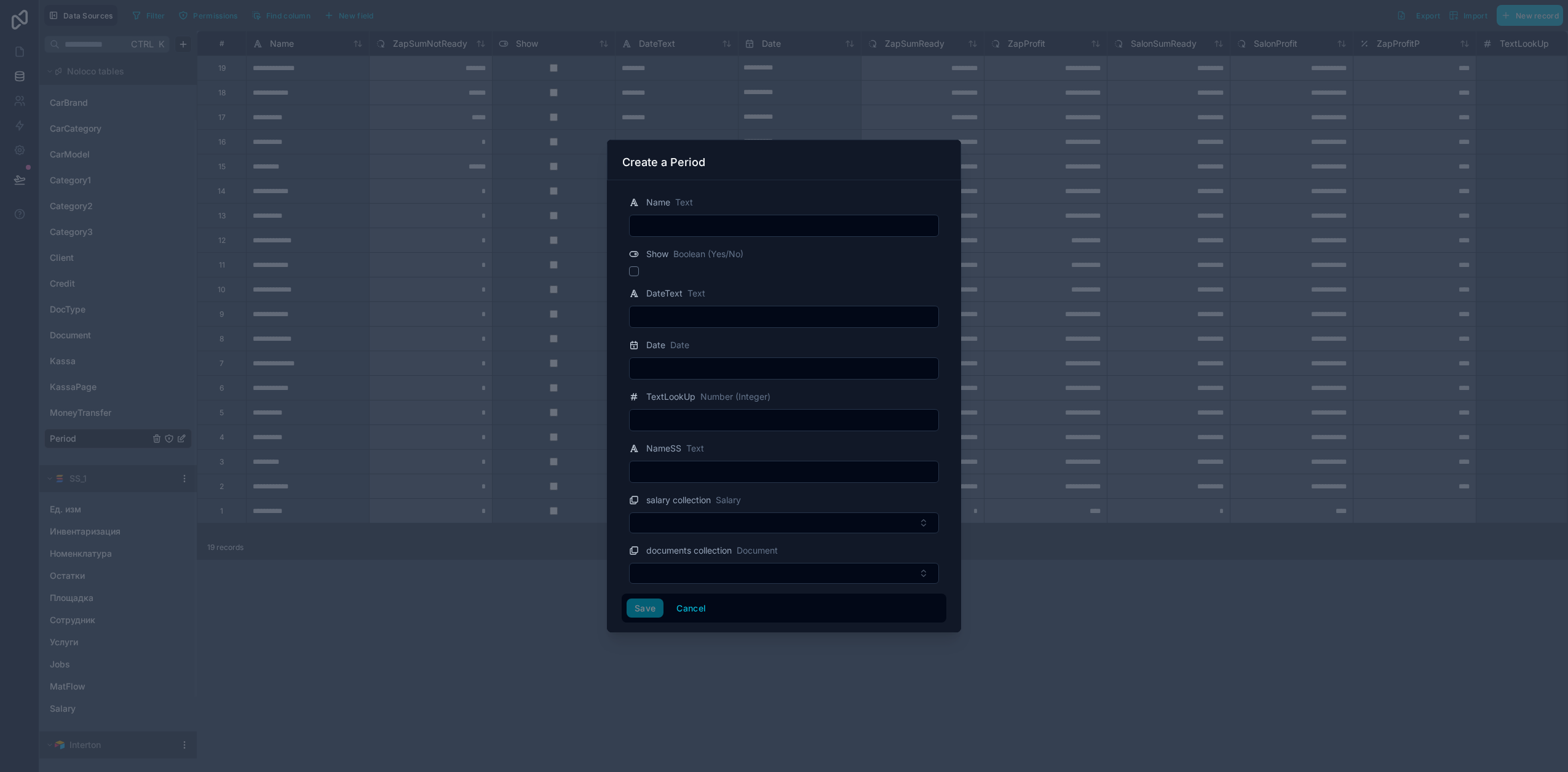
click at [683, 227] on input "text" at bounding box center [784, 225] width 309 height 17
type input "**********"
click at [660, 315] on input "text" at bounding box center [784, 316] width 309 height 17
type input "********"
click at [684, 373] on input "text" at bounding box center [784, 368] width 309 height 17
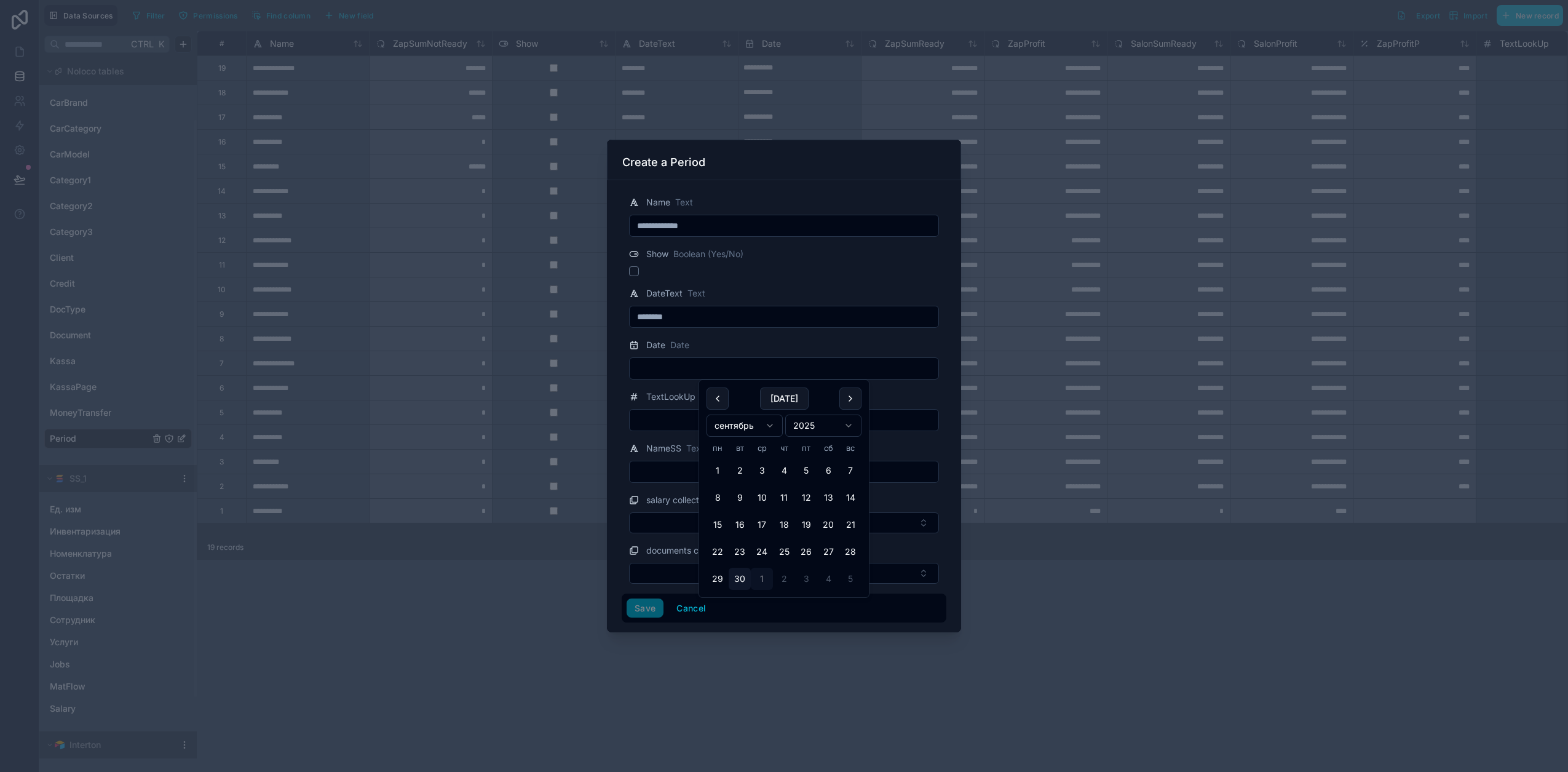
click at [764, 579] on button "1" at bounding box center [761, 579] width 22 height 22
type input "**********"
click at [649, 422] on input "text" at bounding box center [784, 419] width 309 height 17
click at [658, 476] on input "text" at bounding box center [784, 471] width 309 height 17
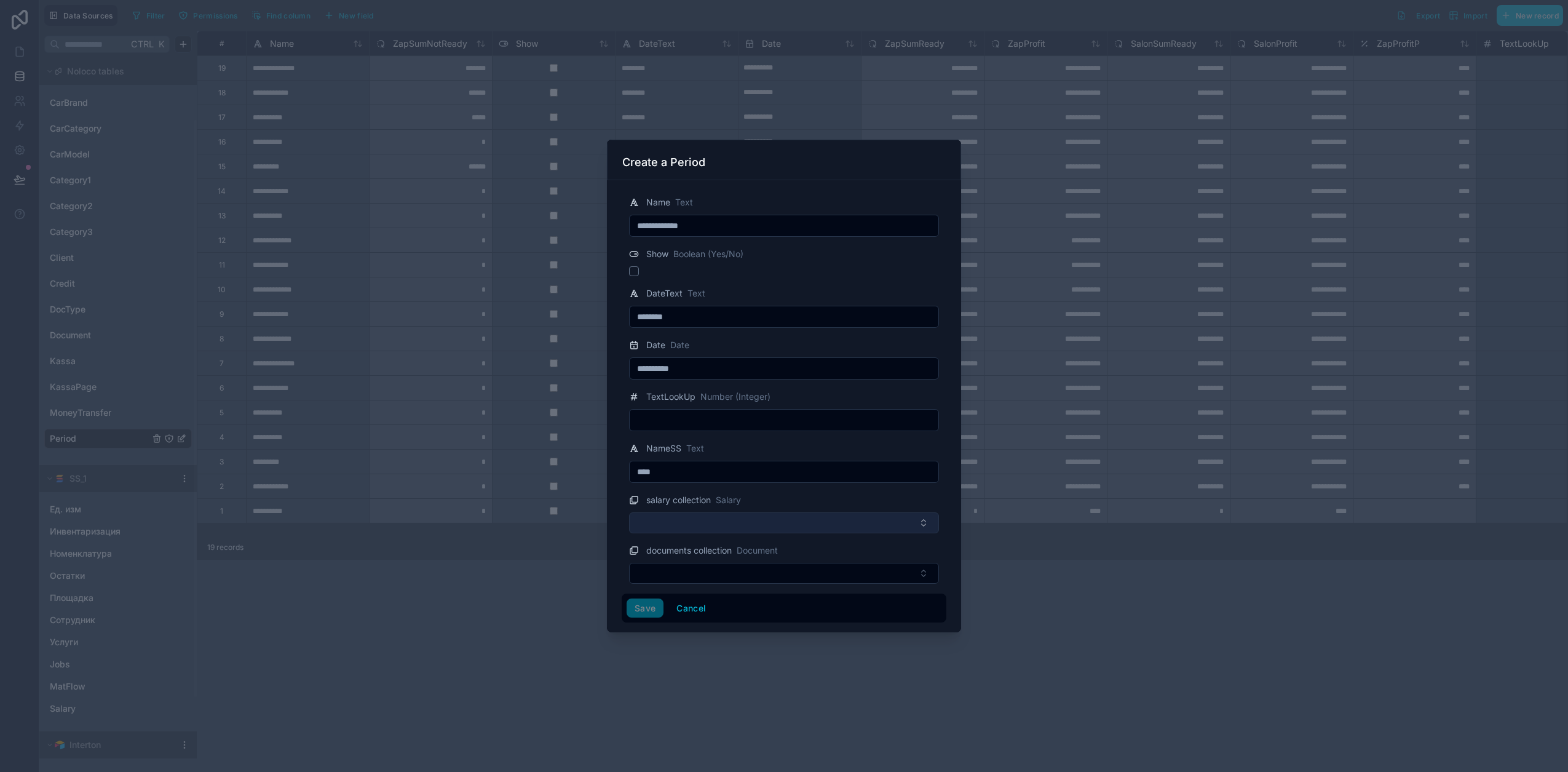
type input "****"
click at [686, 524] on button "Select Button" at bounding box center [784, 522] width 309 height 21
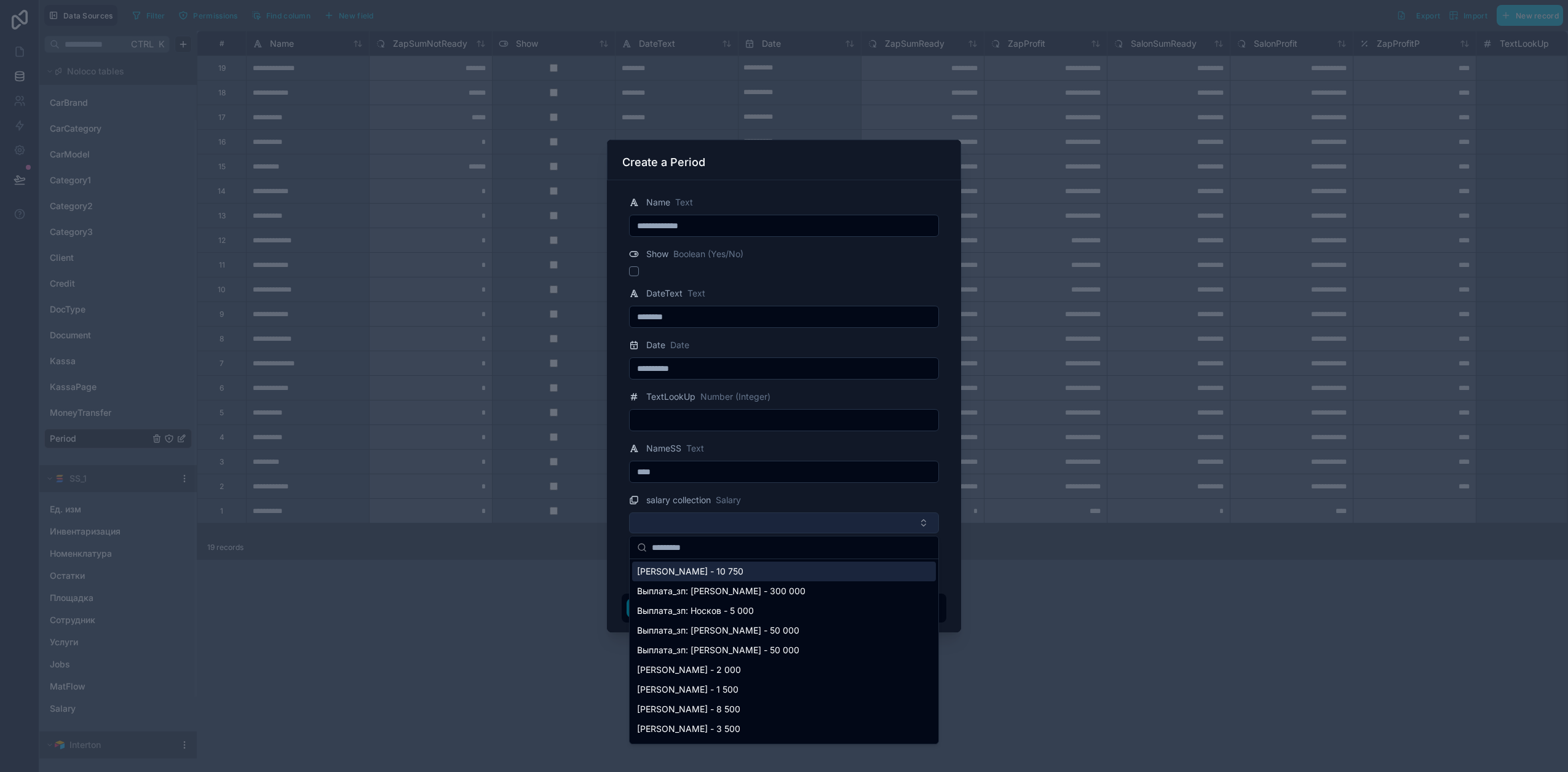
click at [691, 517] on button "Select Button" at bounding box center [784, 522] width 309 height 21
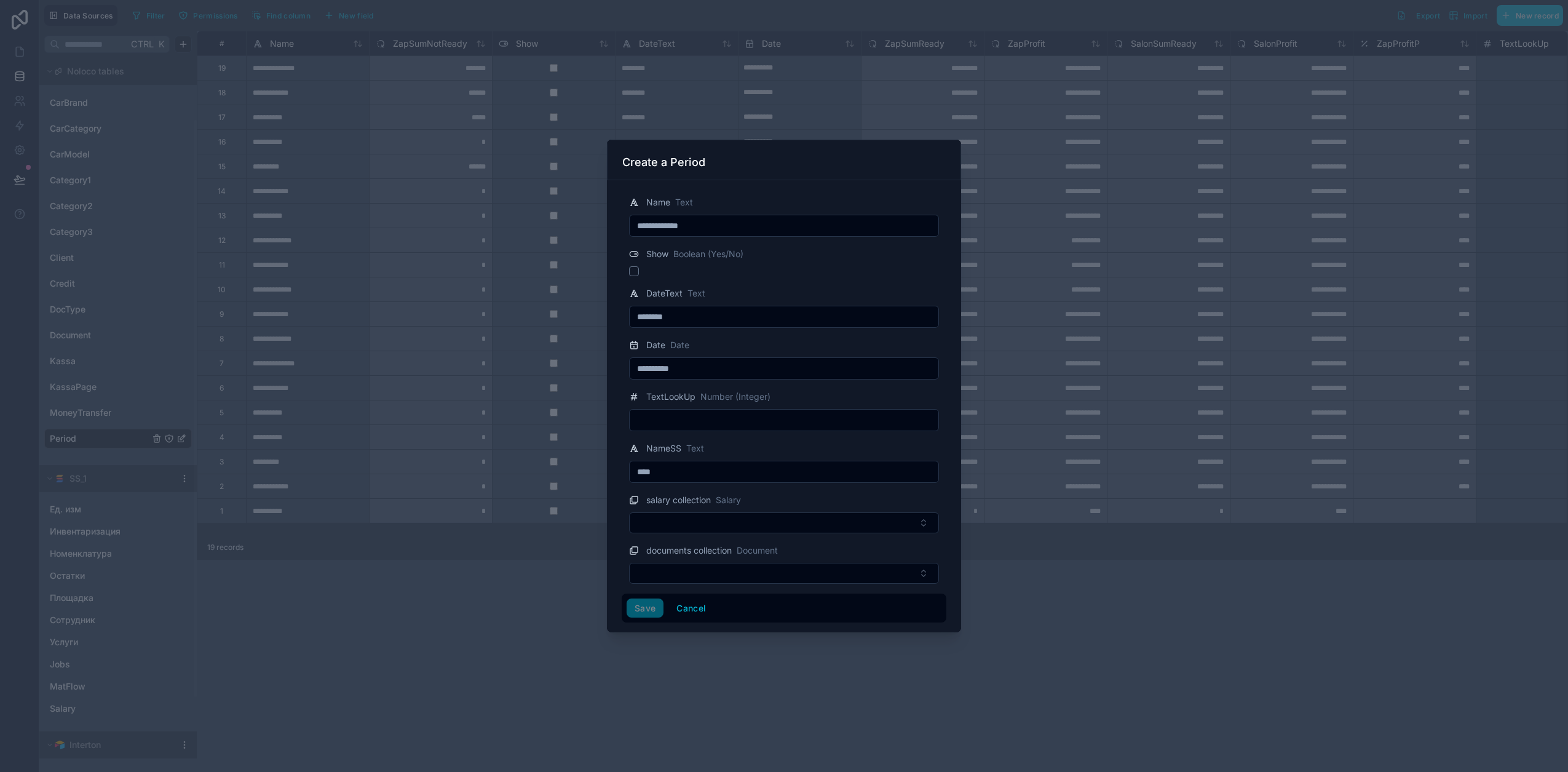
click at [644, 609] on div "Save Cancel" at bounding box center [784, 608] width 315 height 20
click at [671, 423] on input "text" at bounding box center [784, 419] width 309 height 17
type input "*****"
click at [650, 607] on button "Save" at bounding box center [644, 608] width 37 height 20
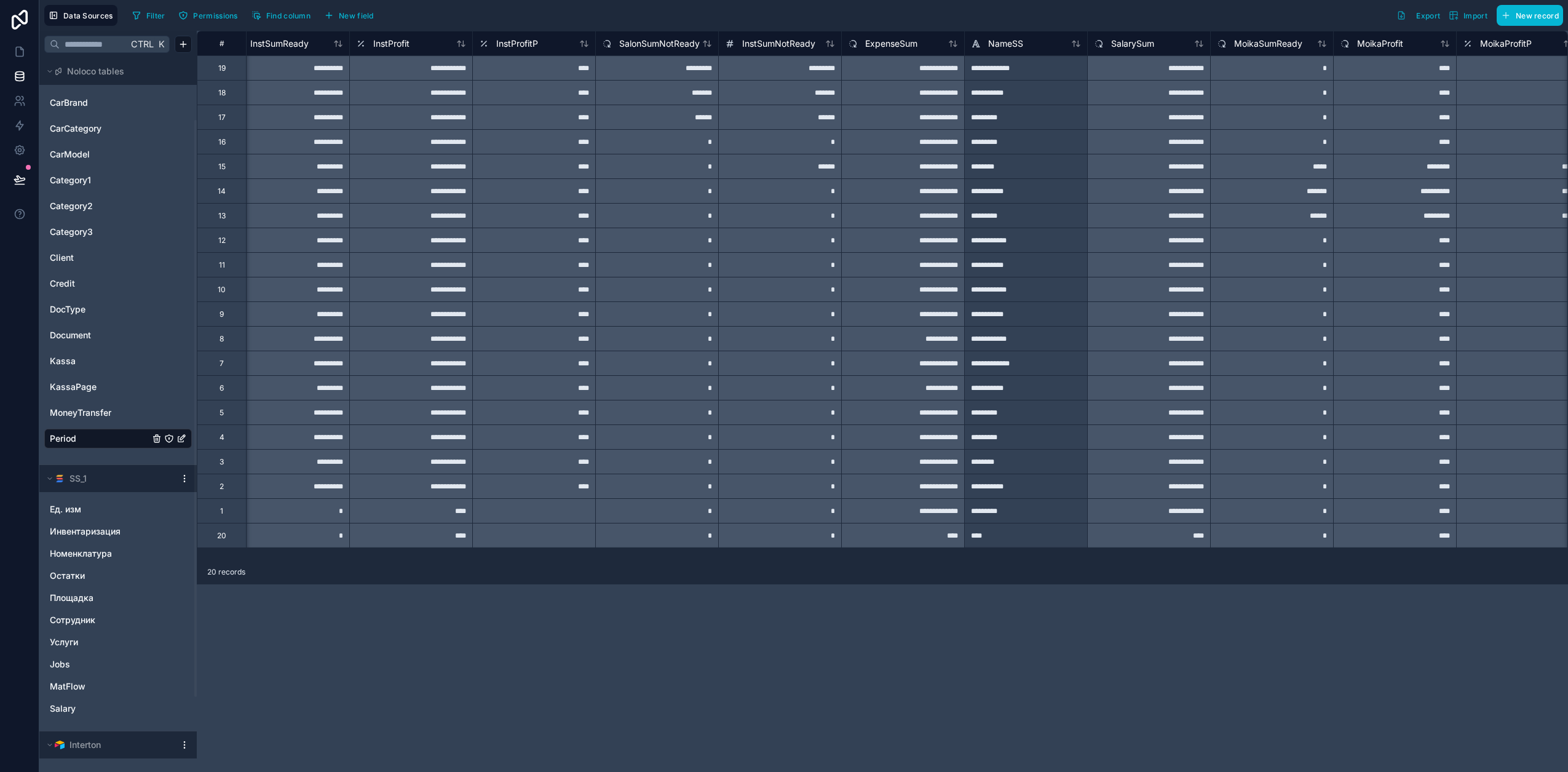
scroll to position [0, 1503]
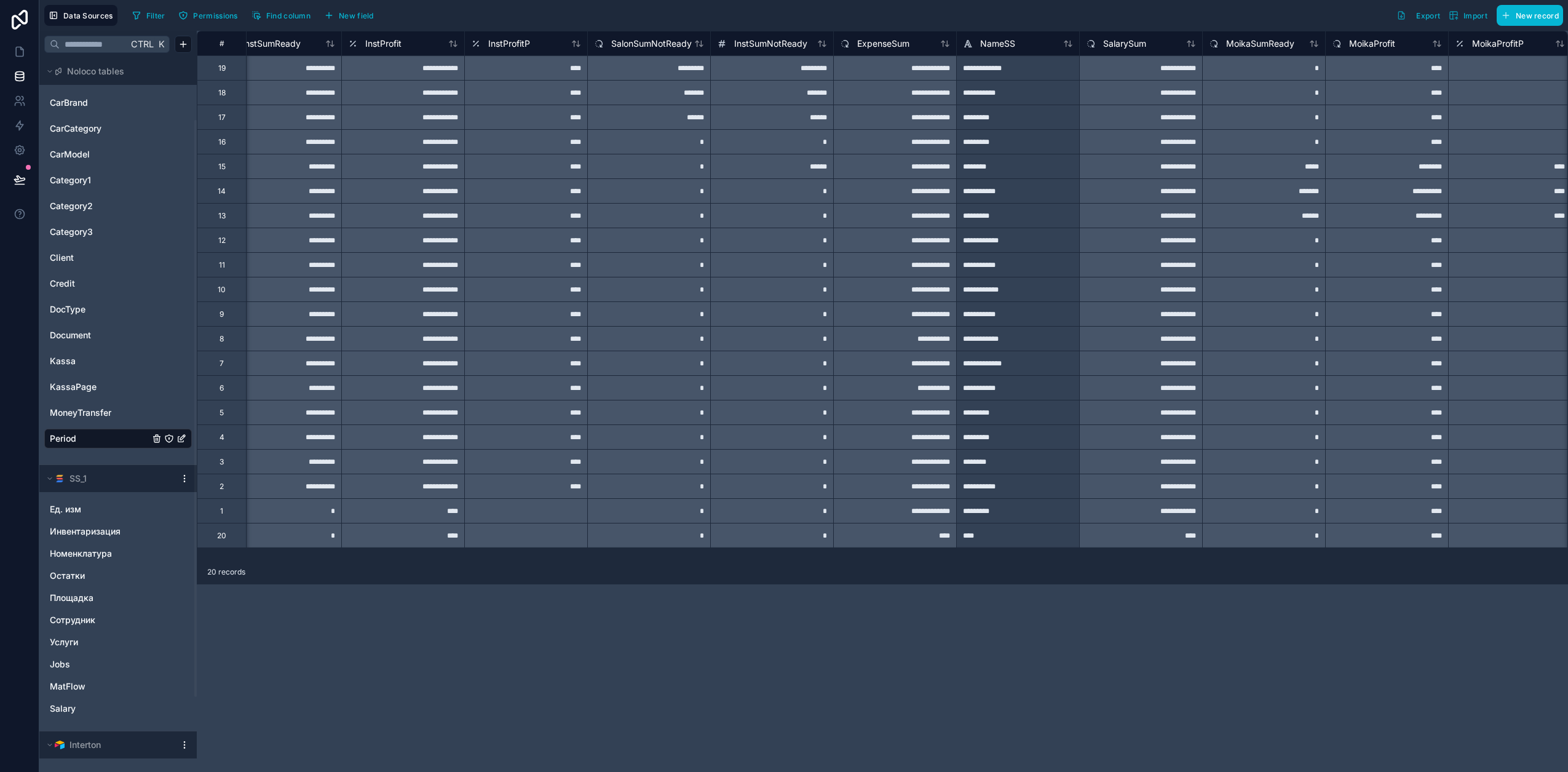
click at [1021, 535] on div "****" at bounding box center [1017, 534] width 123 height 24
type input "**********"
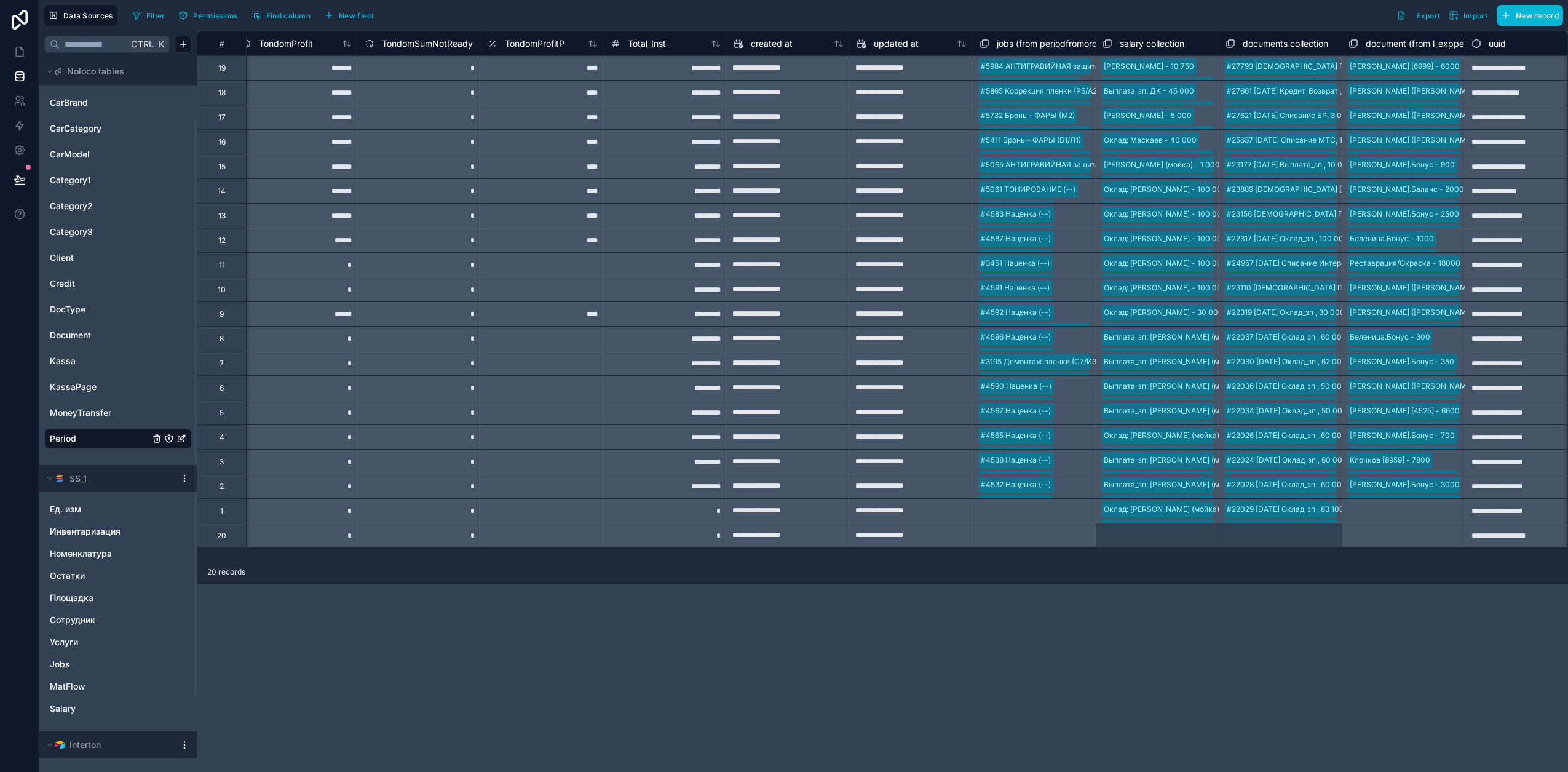
scroll to position [0, 2982]
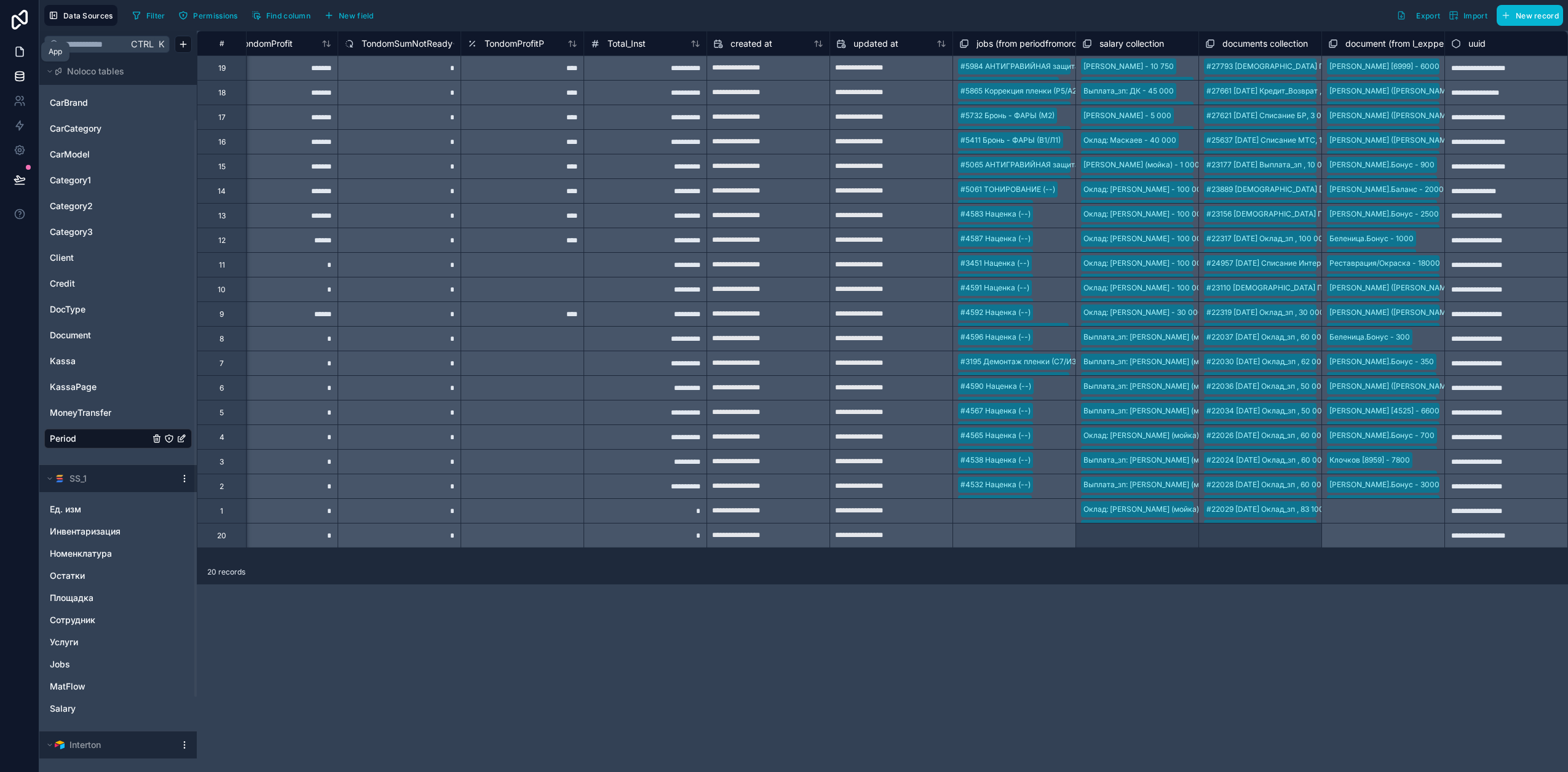
click at [25, 44] on link at bounding box center [19, 51] width 39 height 24
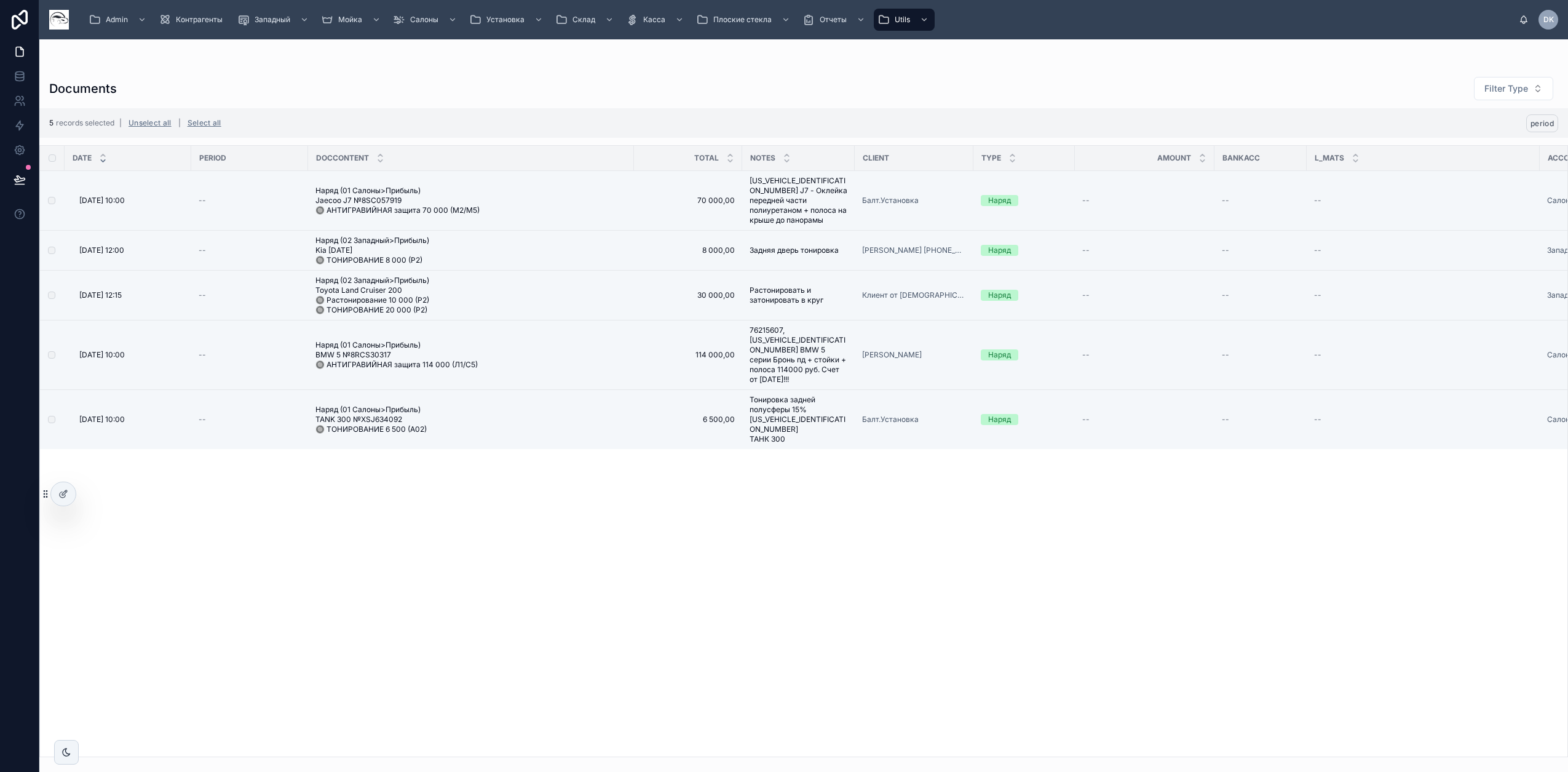
click at [1545, 124] on span "period" at bounding box center [1542, 123] width 23 height 9
click at [1537, 99] on icon at bounding box center [1537, 99] width 10 height 10
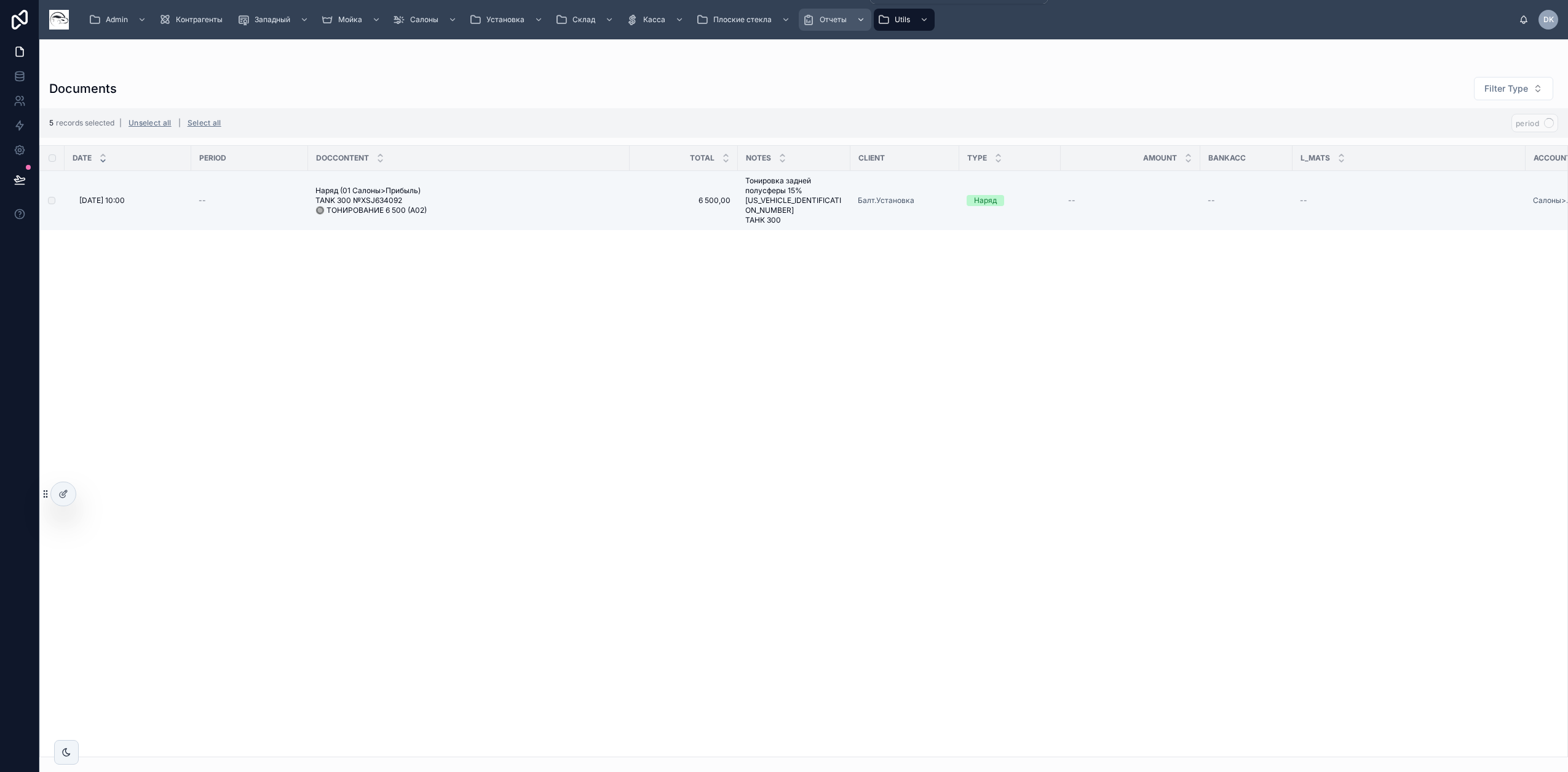
click at [827, 14] on span "Отчеты" at bounding box center [833, 19] width 27 height 10
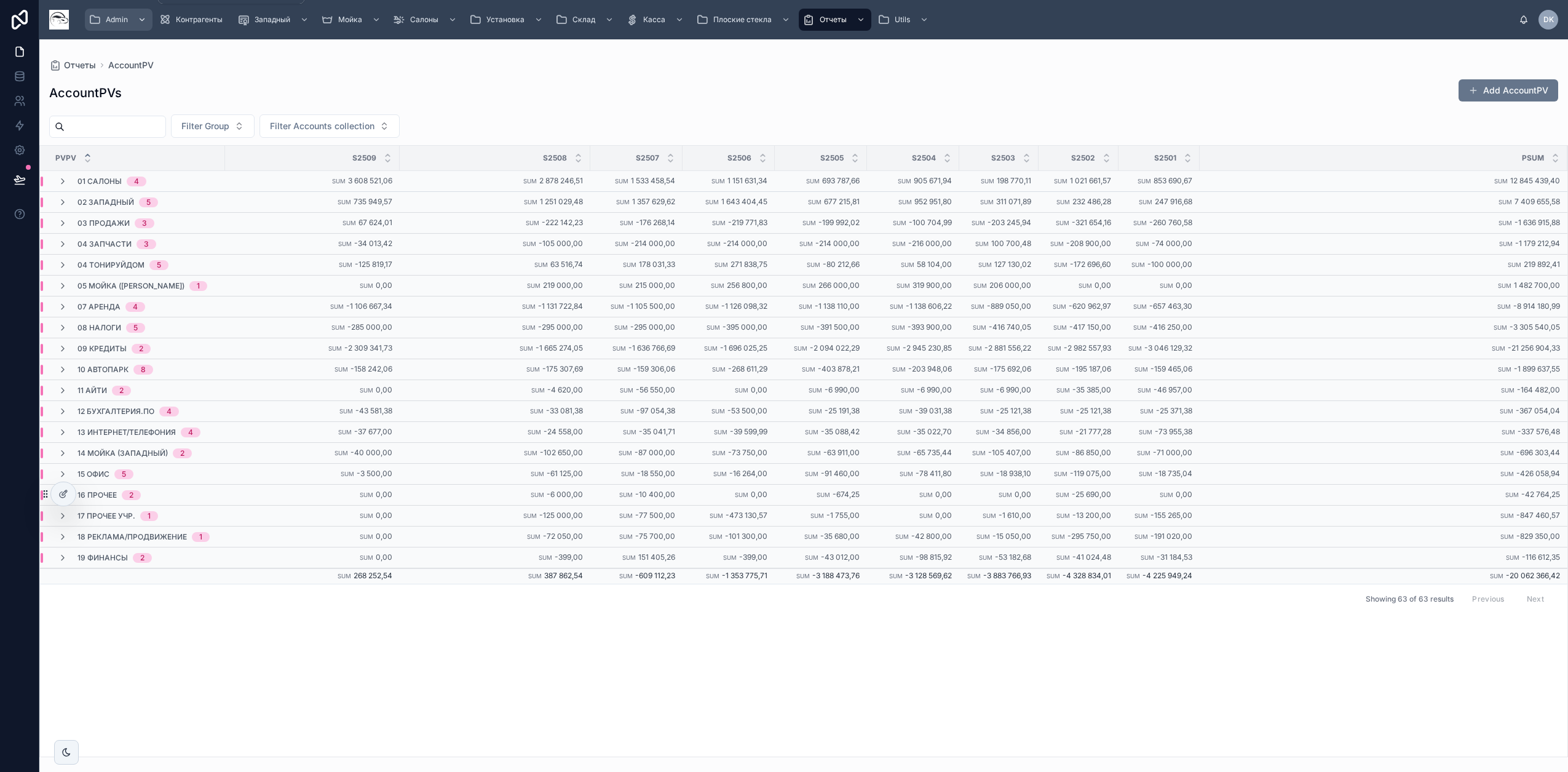
click at [113, 14] on div "Admin" at bounding box center [118, 20] width 60 height 20
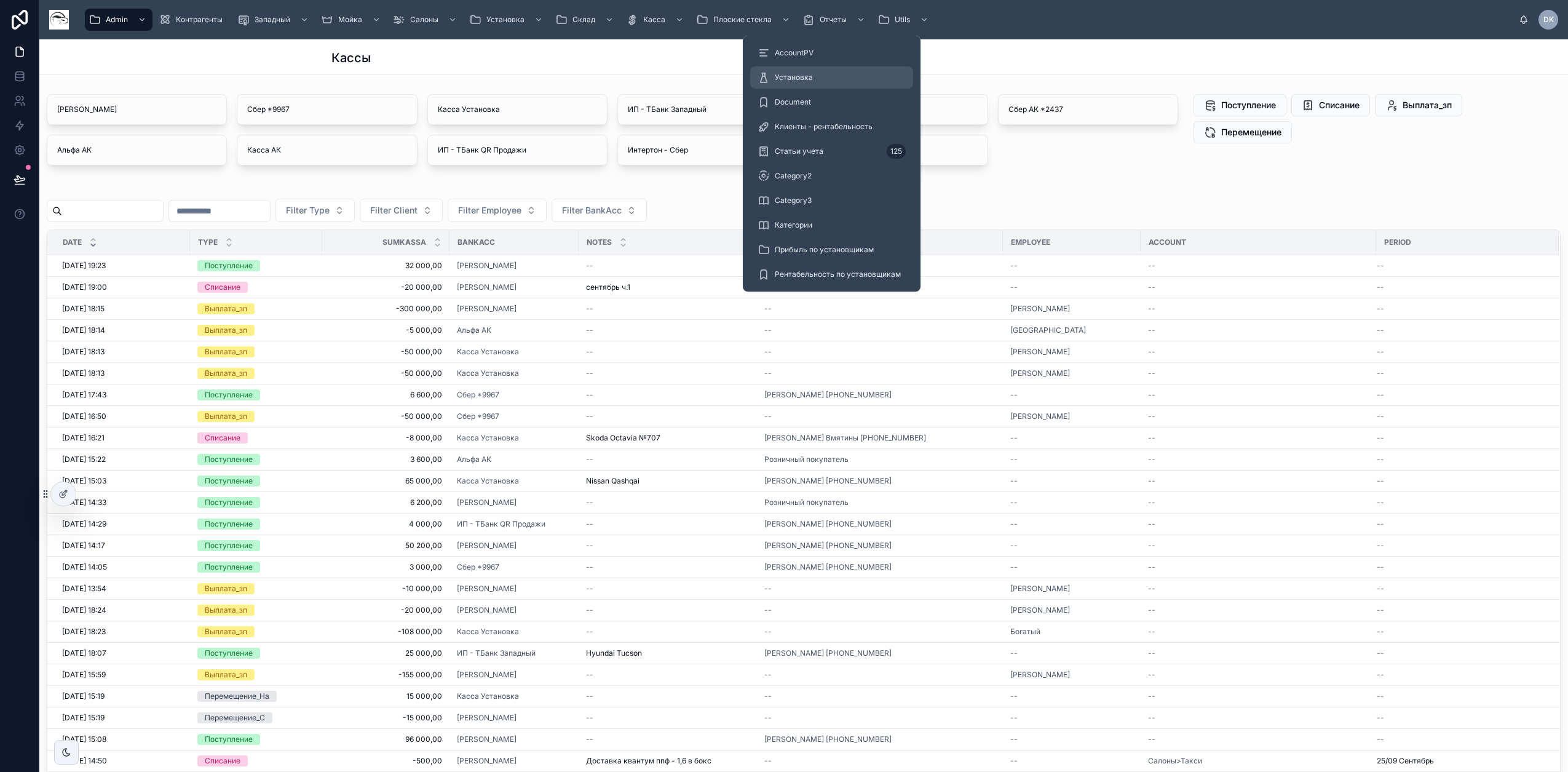
click at [815, 76] on div "Установка" at bounding box center [831, 77] width 148 height 20
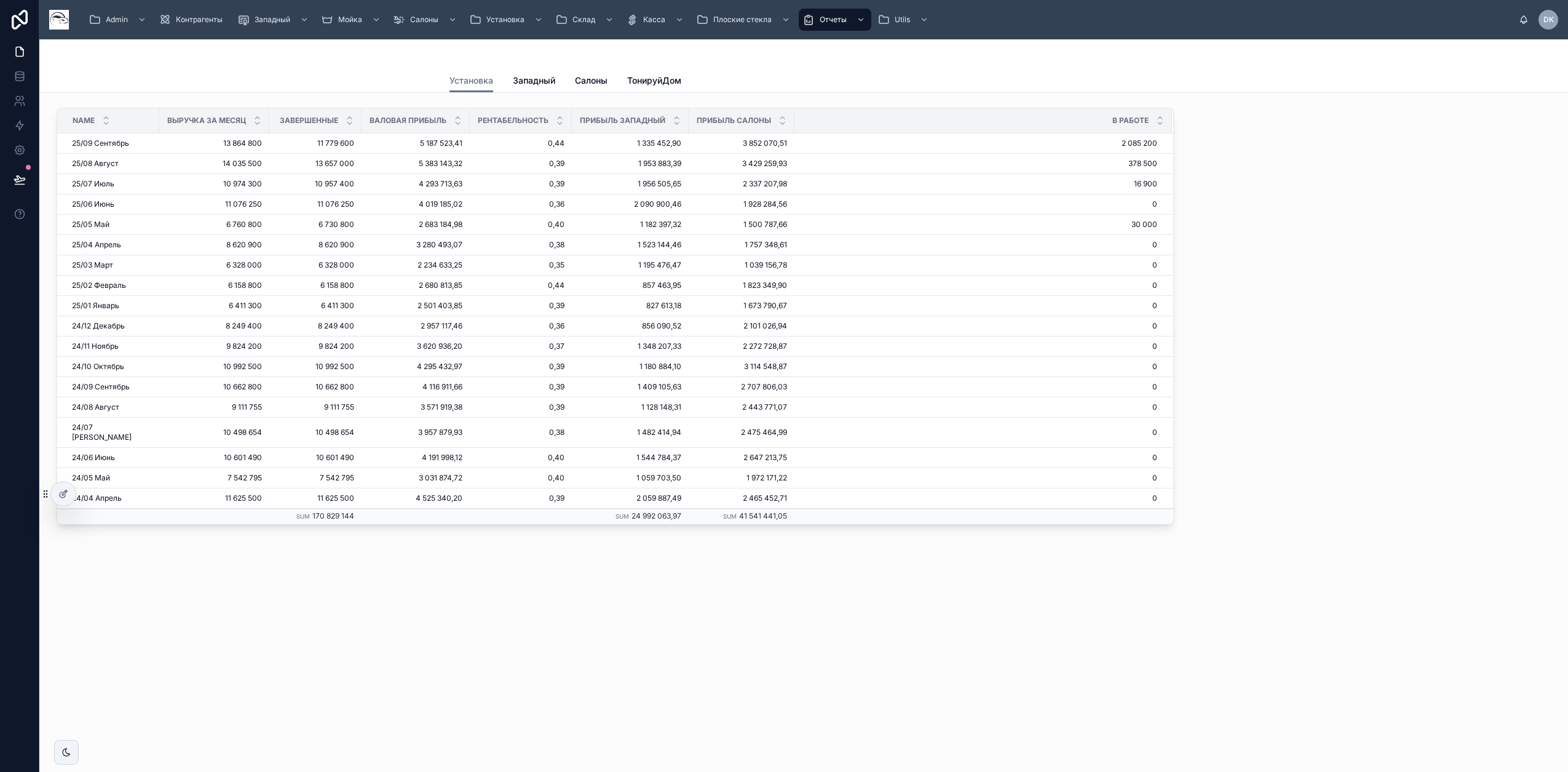
click at [307, 61] on div "Установка Установка Западный Салоны [PERSON_NAME]" at bounding box center [803, 66] width 1528 height 53
click at [411, 76] on span "Наряды" at bounding box center [397, 77] width 28 height 10
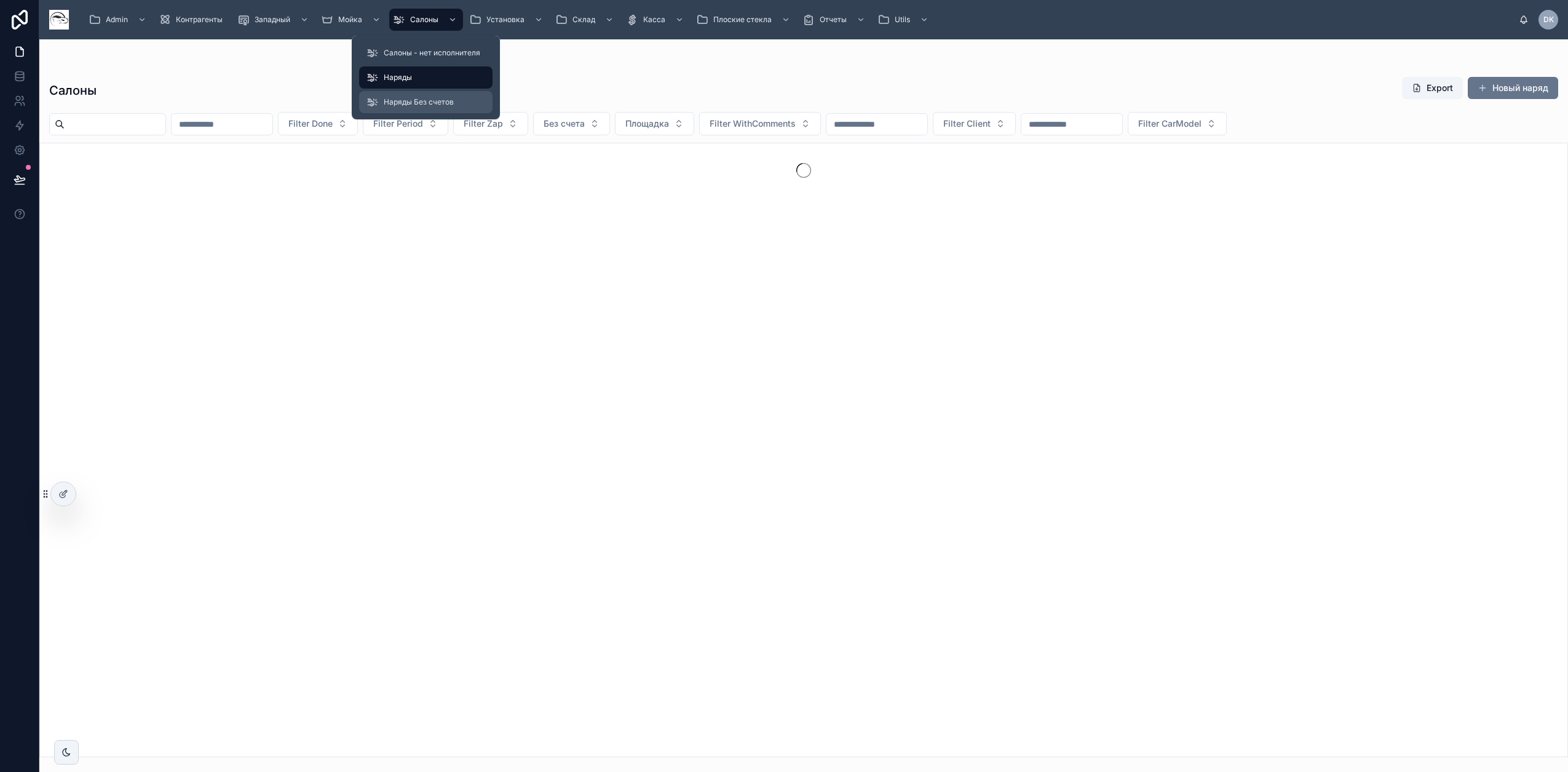
click at [413, 106] on span "Наряды Без счетов" at bounding box center [418, 102] width 70 height 10
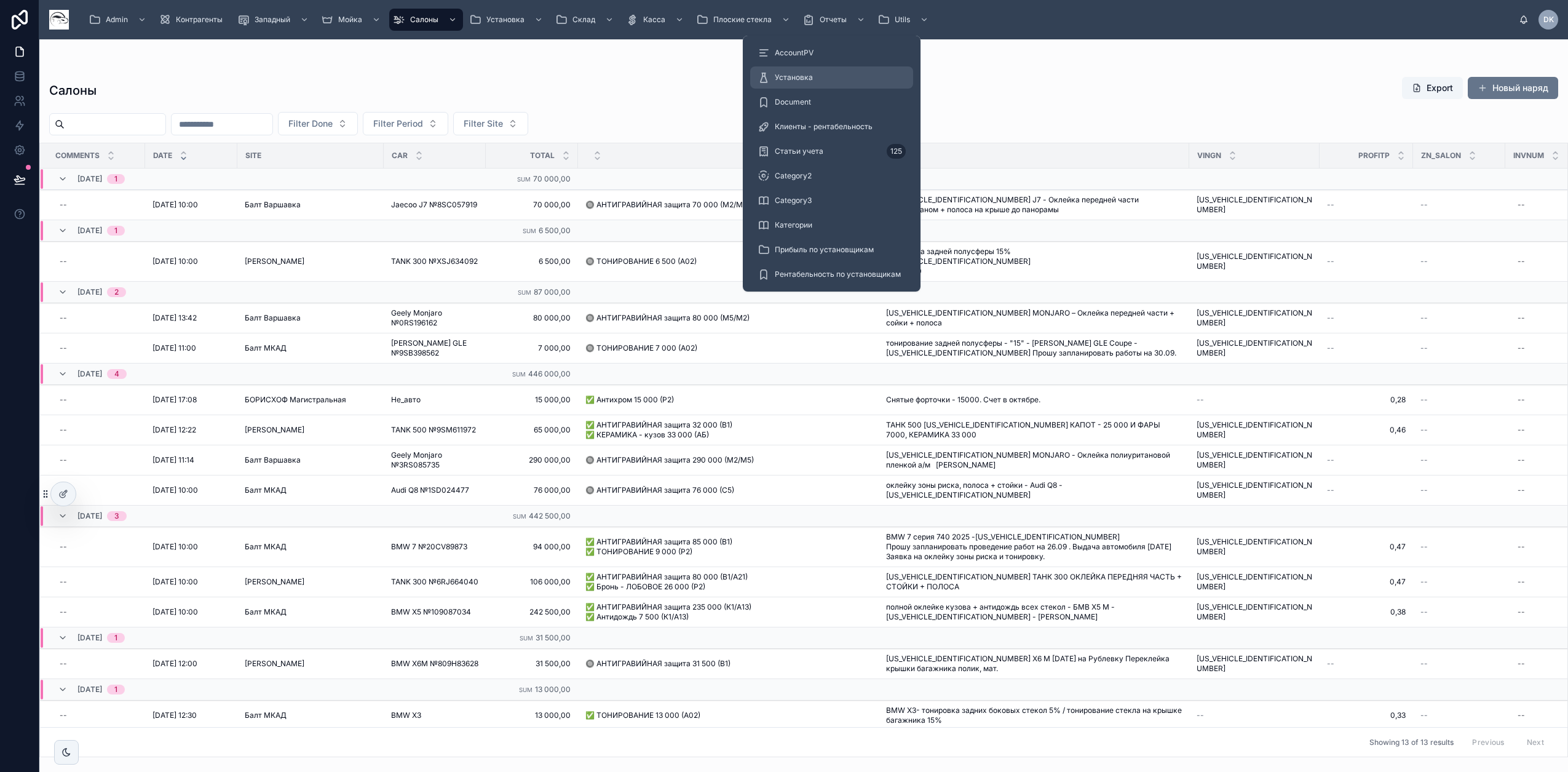
click at [820, 78] on div "Установка" at bounding box center [831, 77] width 148 height 20
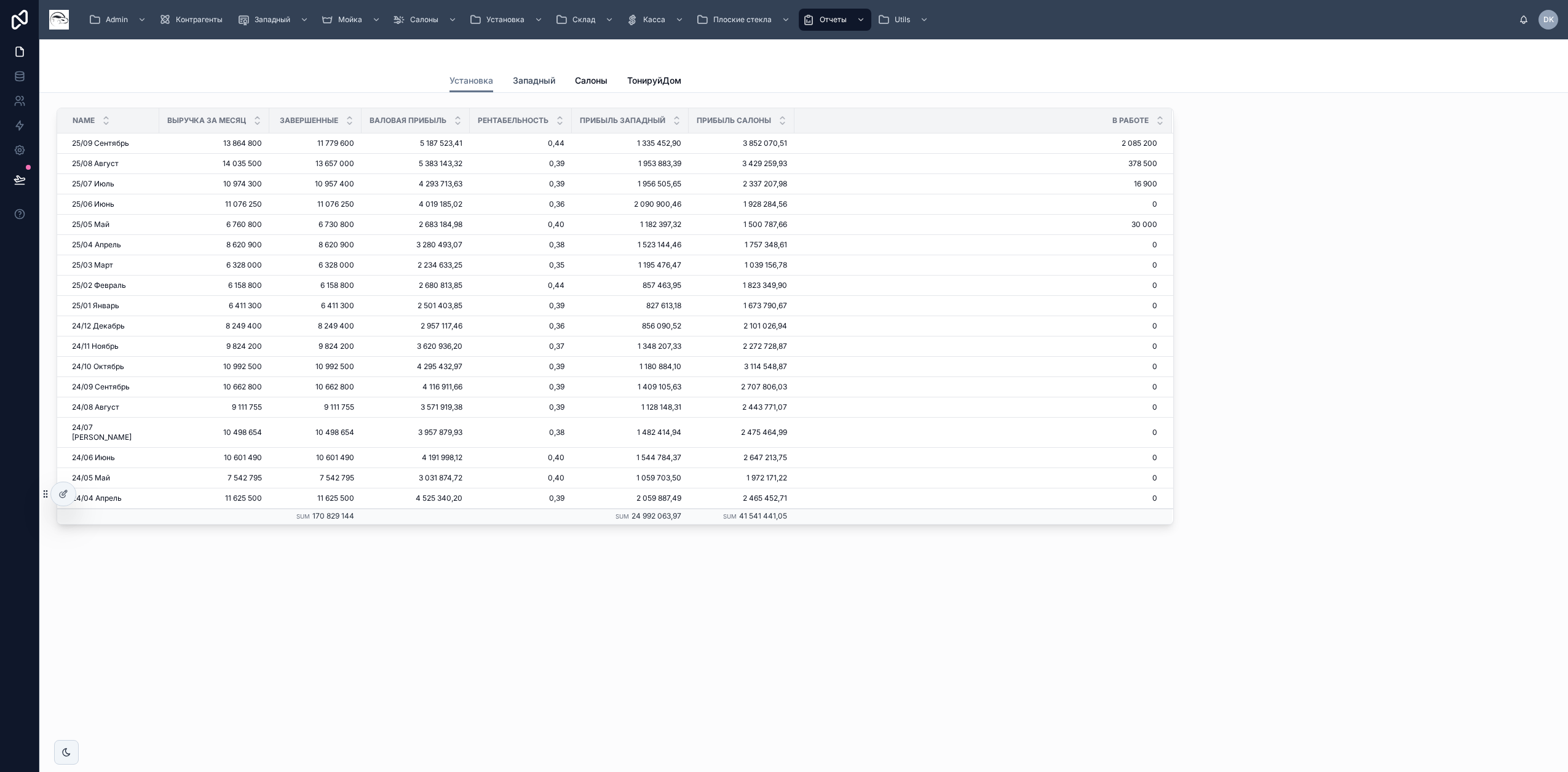
click at [525, 77] on span "Западный" at bounding box center [533, 81] width 42 height 13
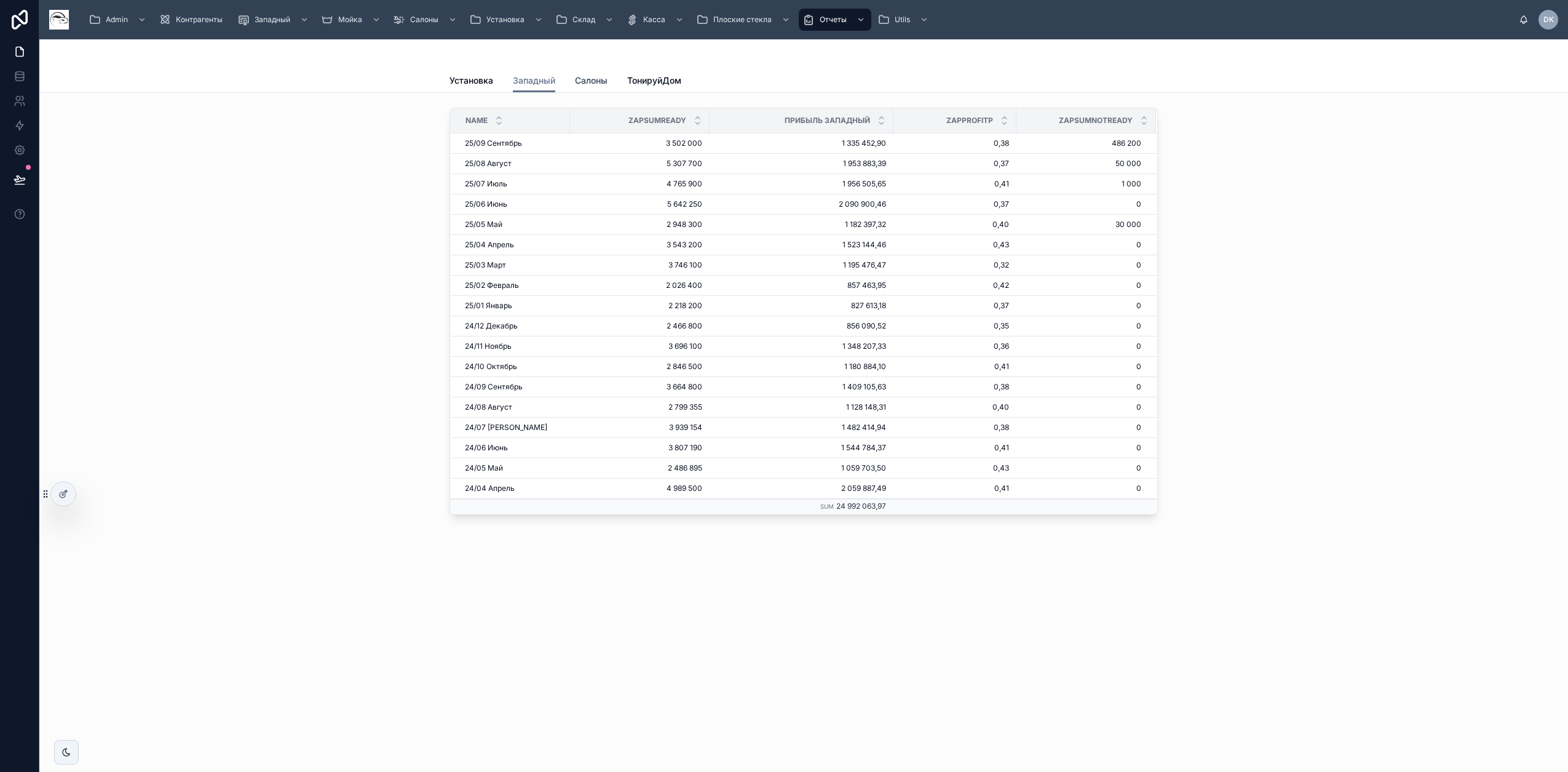
click at [589, 80] on span "Салоны" at bounding box center [591, 81] width 32 height 13
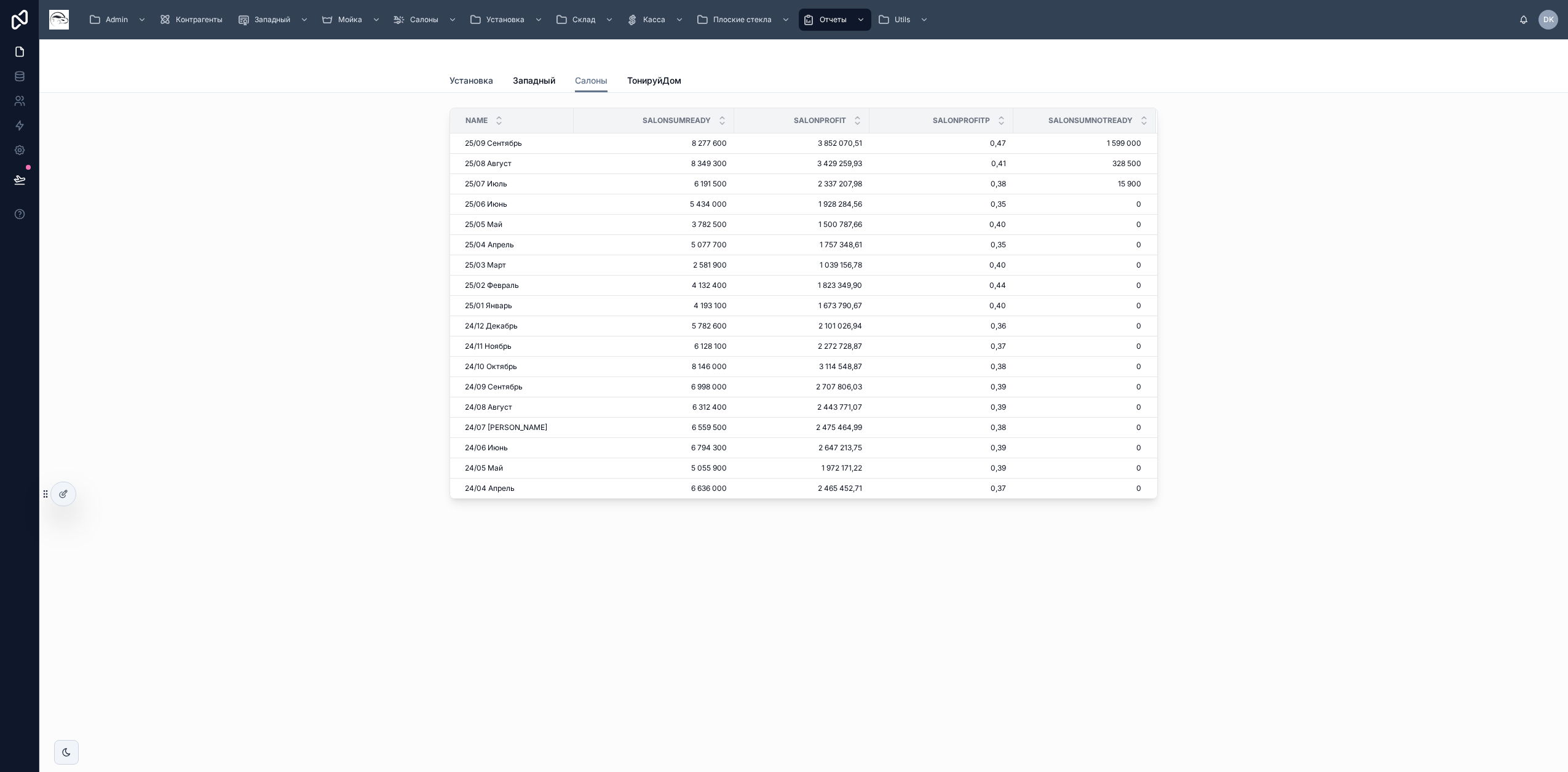
click at [476, 81] on span "Установка" at bounding box center [471, 81] width 44 height 13
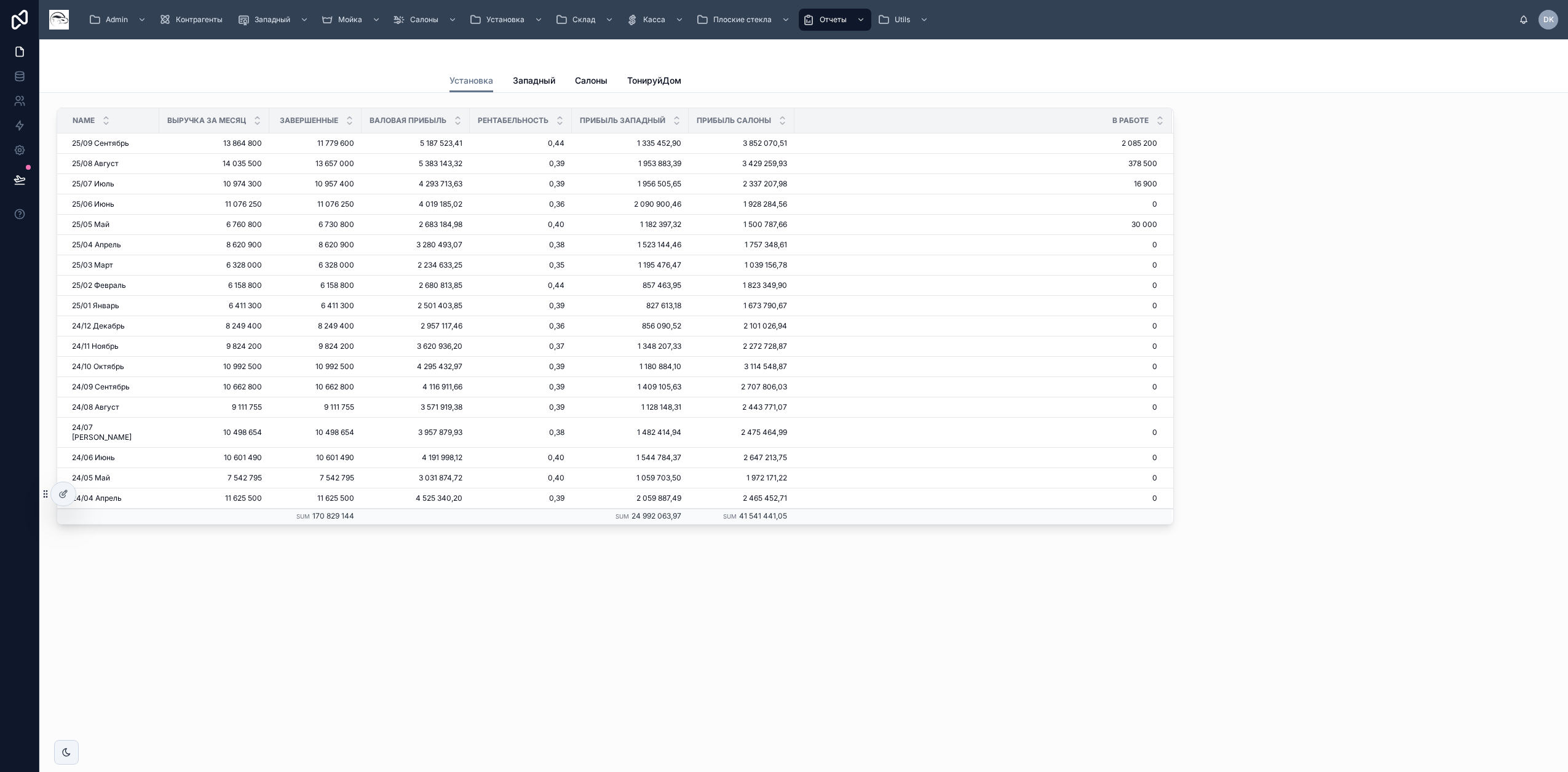
click at [488, 610] on div "Установка Установка Западный Салоны ТонируйДом Name Выручка за месяц Завершенны…" at bounding box center [803, 337] width 1528 height 594
click at [418, 104] on span "Наряды Без счетов" at bounding box center [418, 102] width 70 height 10
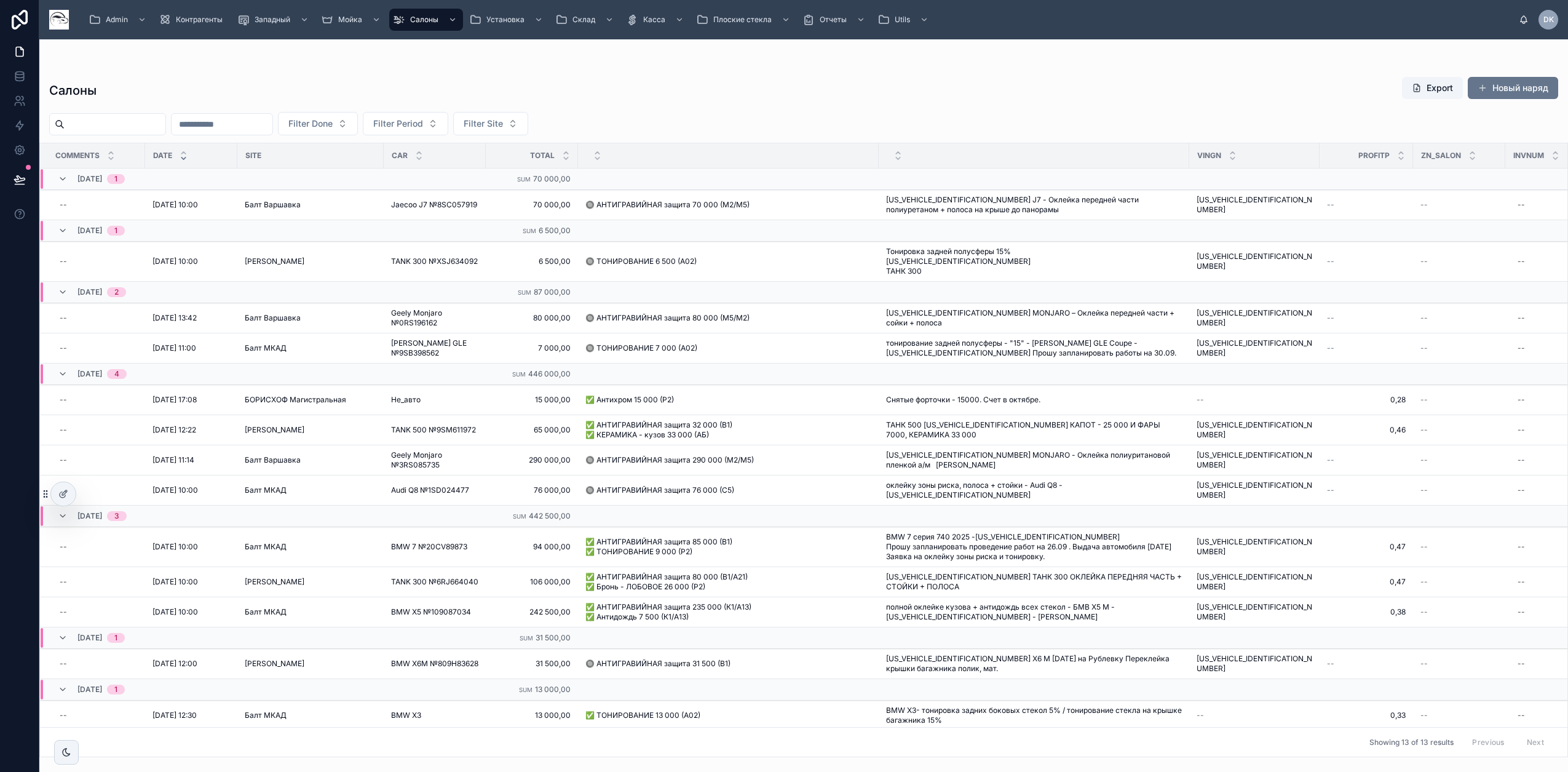
click at [712, 70] on div "Салоны Export Новый наряд Filter Done Filter Period Filter Site Comments Date S…" at bounding box center [803, 413] width 1528 height 688
